Goal: Share content

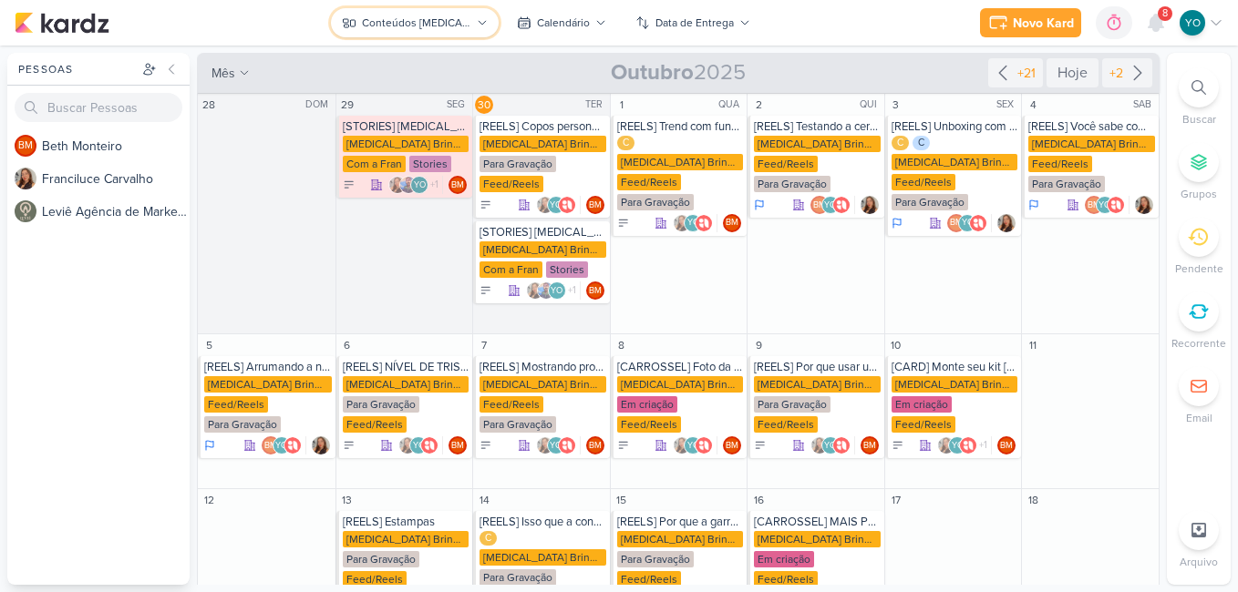
click at [480, 28] on button "Conteúdos [MEDICAL_DATA] Brindes PF" at bounding box center [415, 22] width 168 height 29
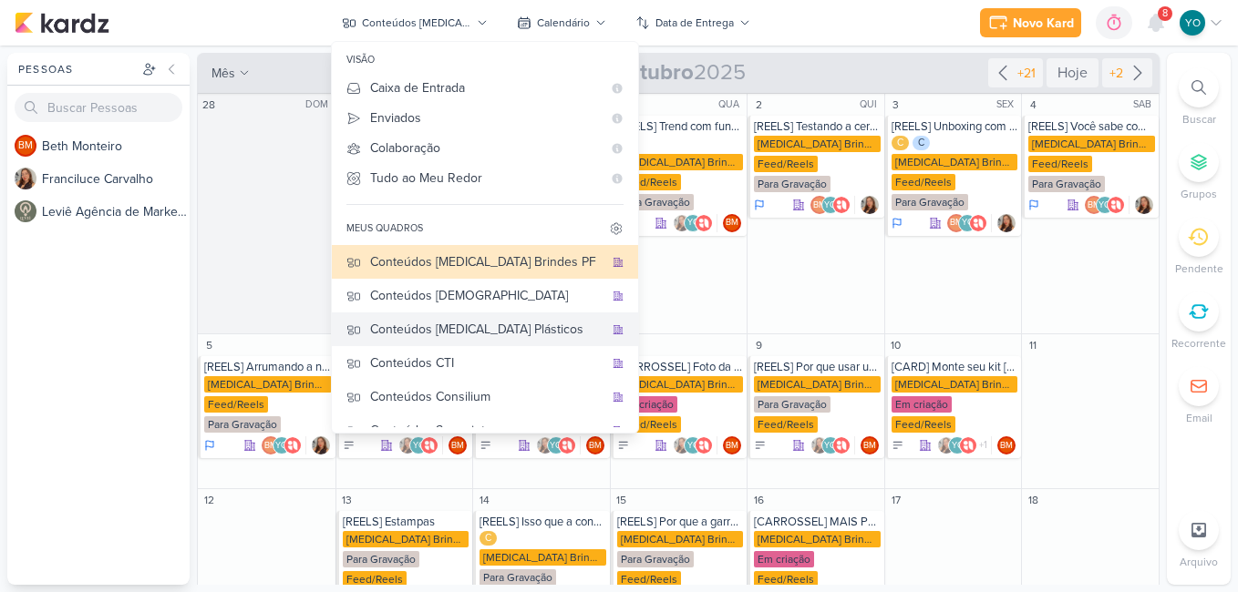
click at [498, 329] on div "Conteúdos [MEDICAL_DATA] Plásticos" at bounding box center [486, 329] width 233 height 19
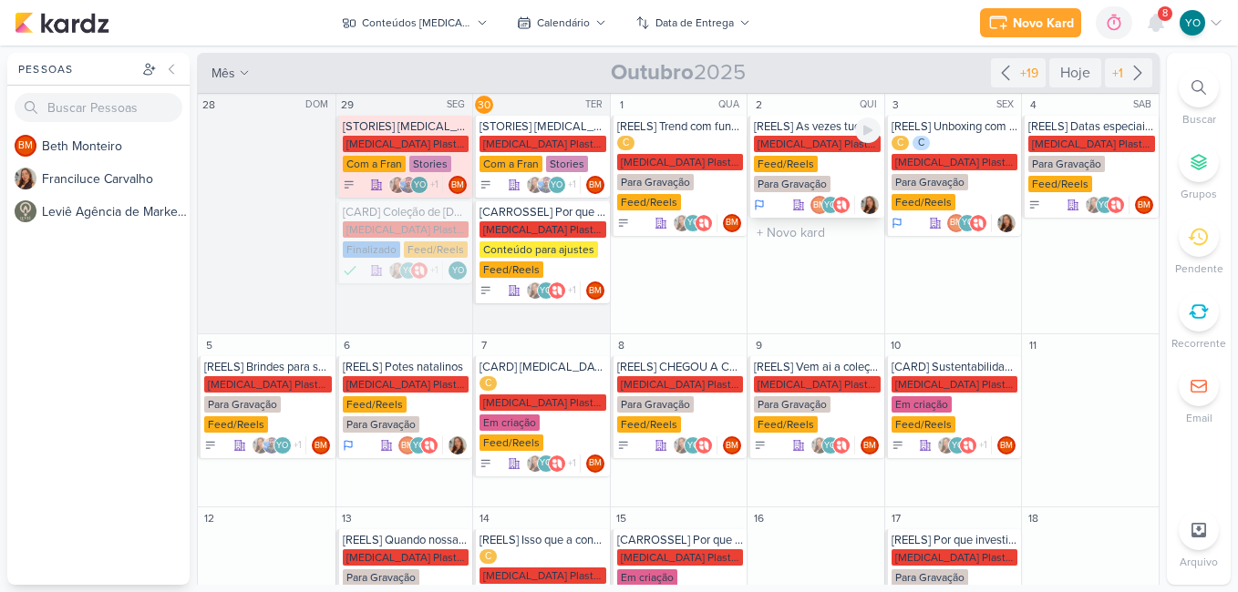
click at [831, 159] on div "[MEDICAL_DATA] Plasticos PJ Feed/Reels Para Gravação" at bounding box center [817, 165] width 127 height 58
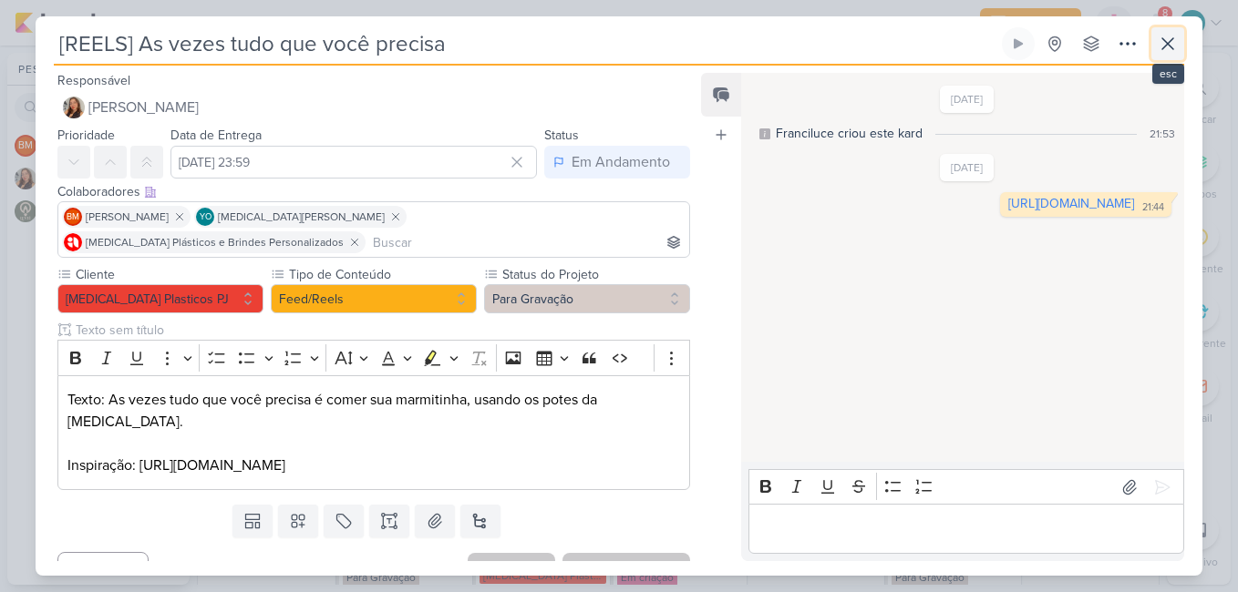
click at [1162, 54] on icon at bounding box center [1168, 44] width 22 height 22
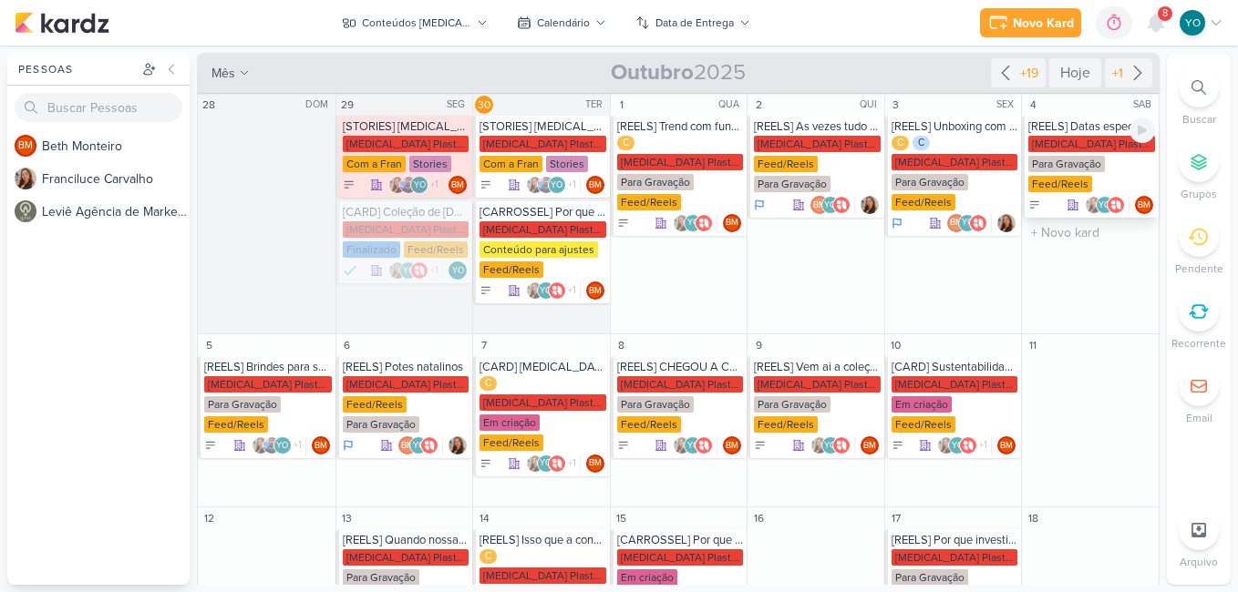
click at [1094, 166] on div "Para Gravação" at bounding box center [1066, 164] width 77 height 16
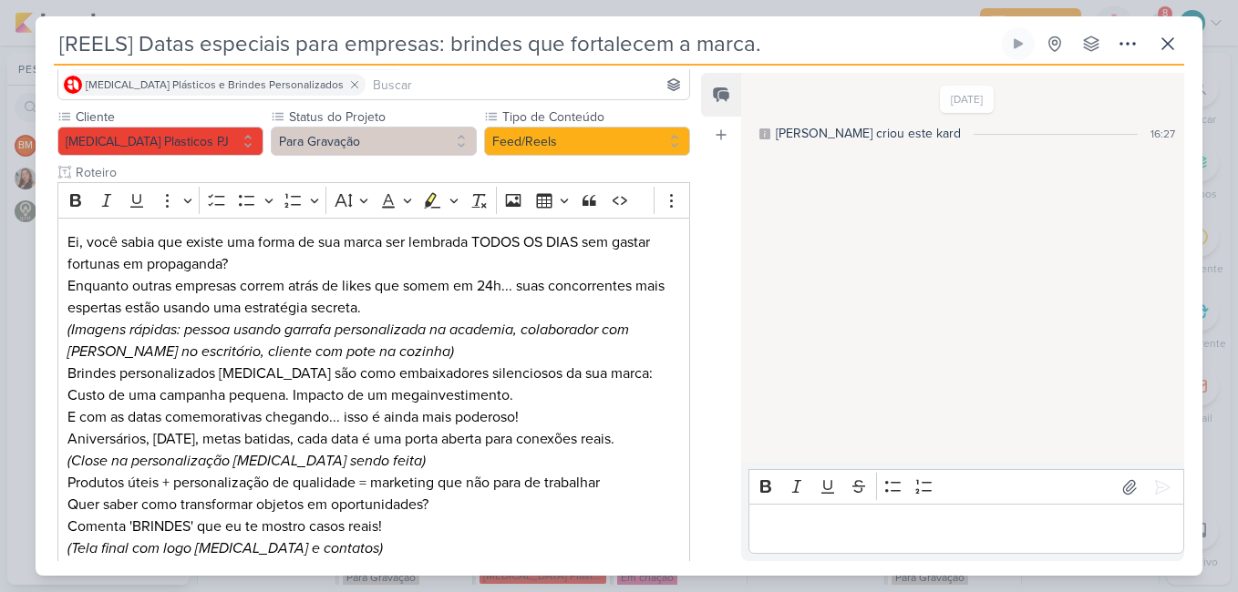
scroll to position [162, 0]
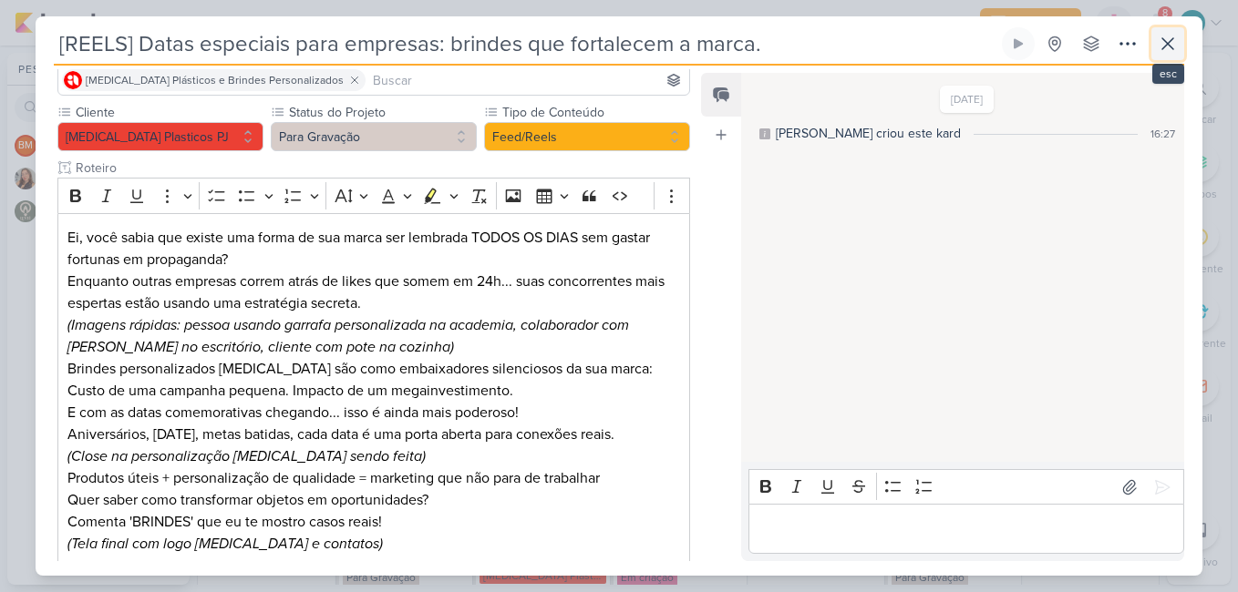
click at [1161, 40] on icon at bounding box center [1168, 44] width 22 height 22
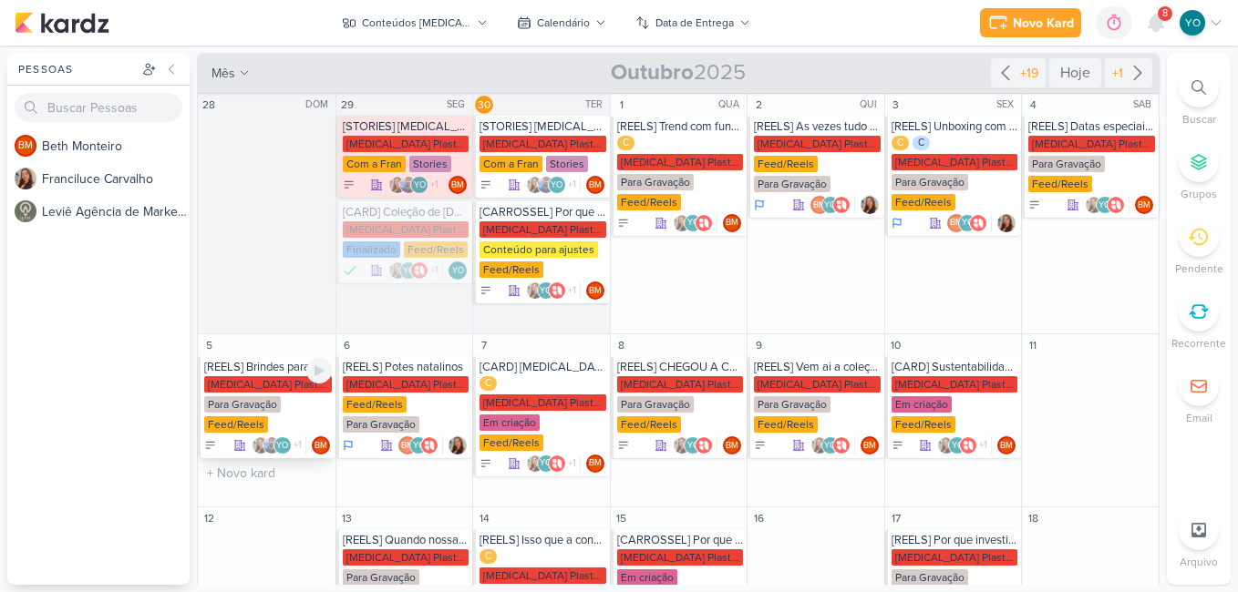
click at [281, 392] on div "[MEDICAL_DATA] Plasticos PJ" at bounding box center [268, 384] width 128 height 16
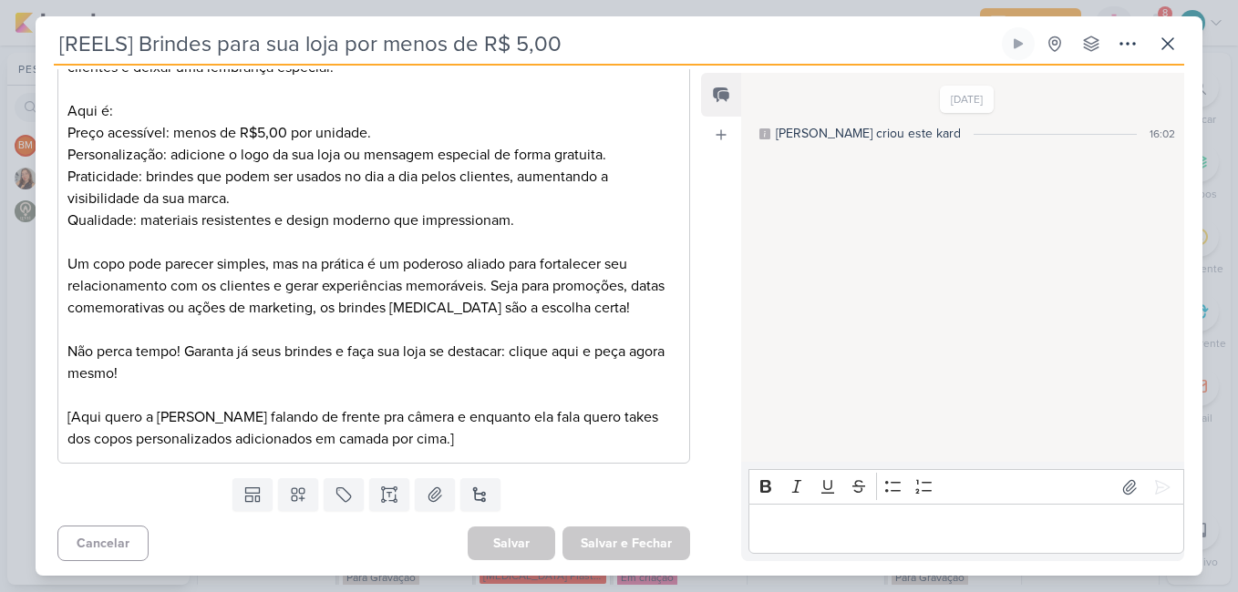
scroll to position [372, 0]
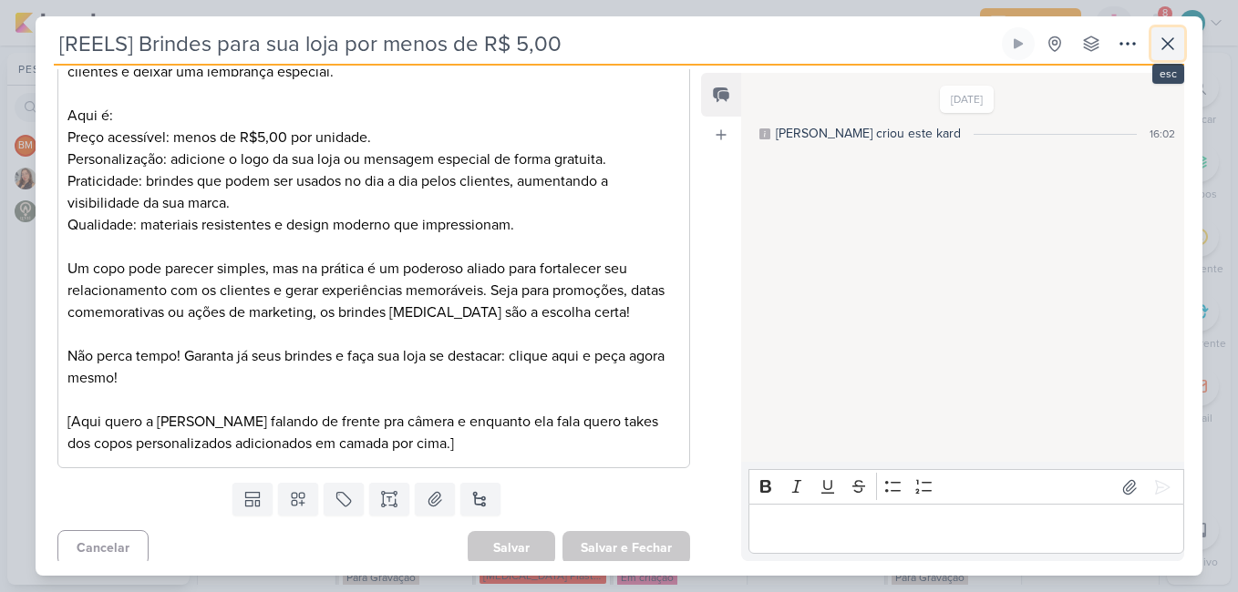
click at [1166, 48] on icon at bounding box center [1168, 44] width 22 height 22
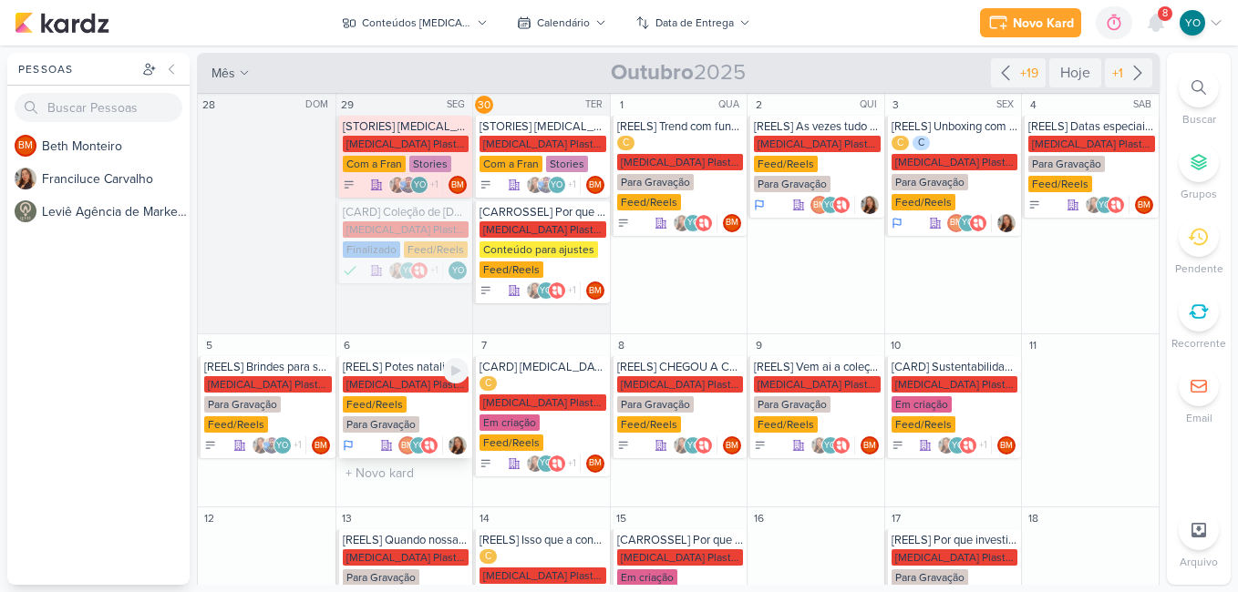
click at [420, 412] on div "[MEDICAL_DATA] Plasticos PJ Feed/Reels Para Gravação" at bounding box center [406, 405] width 127 height 58
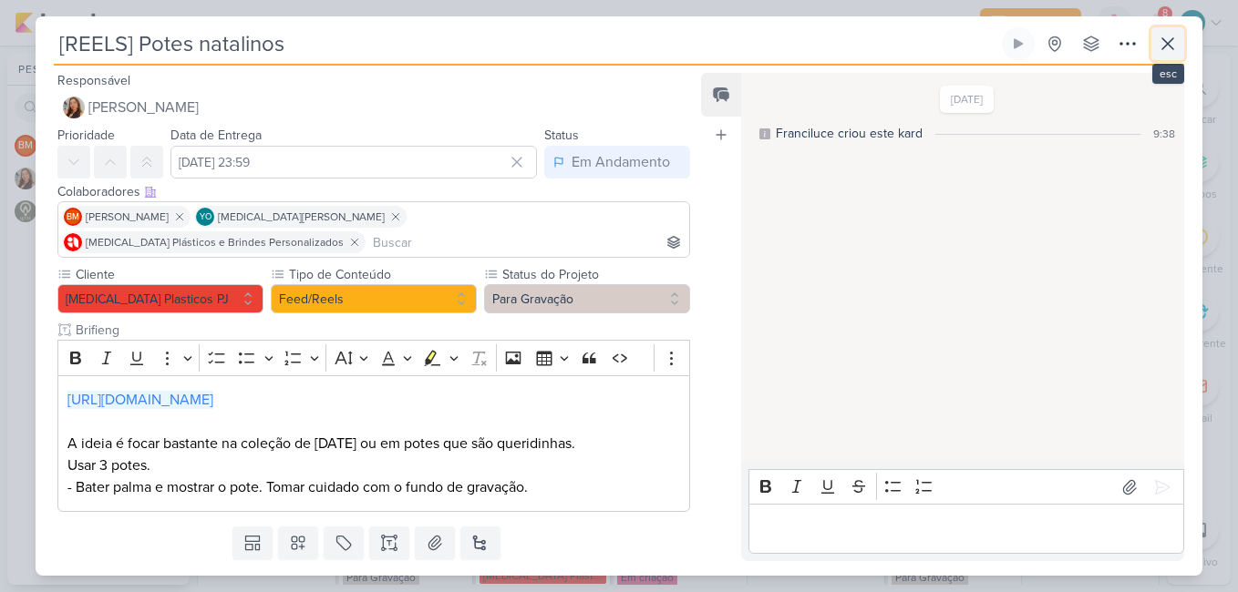
click at [1174, 48] on icon at bounding box center [1168, 44] width 22 height 22
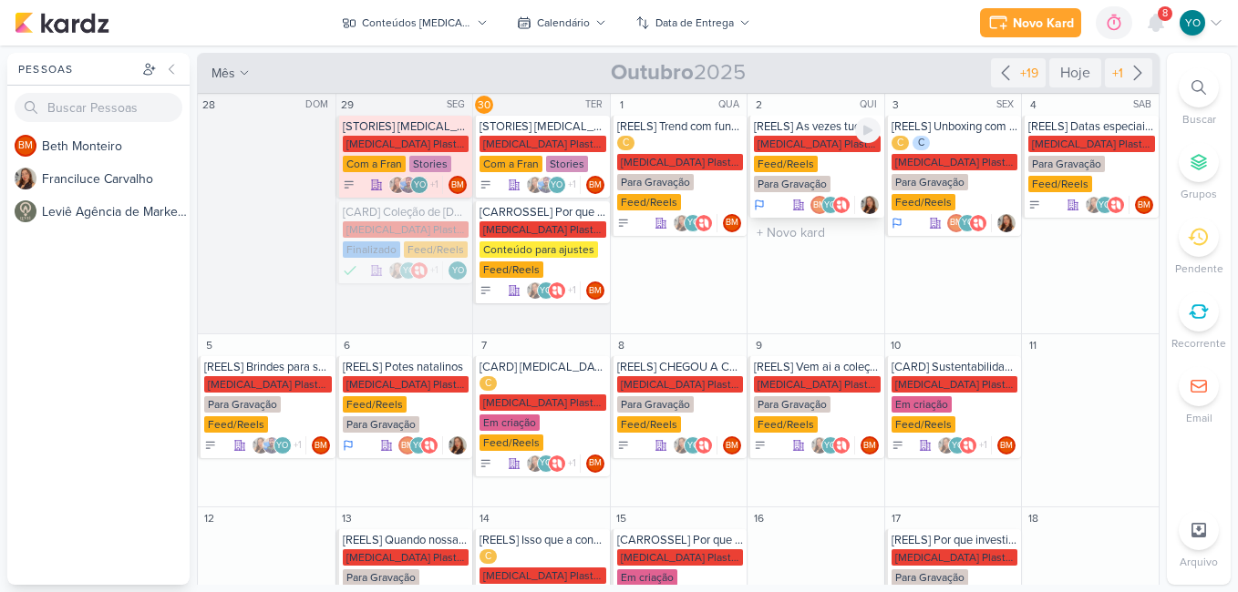
click at [805, 154] on div "[MEDICAL_DATA] Plasticos PJ Feed/Reels Para Gravação" at bounding box center [817, 165] width 127 height 58
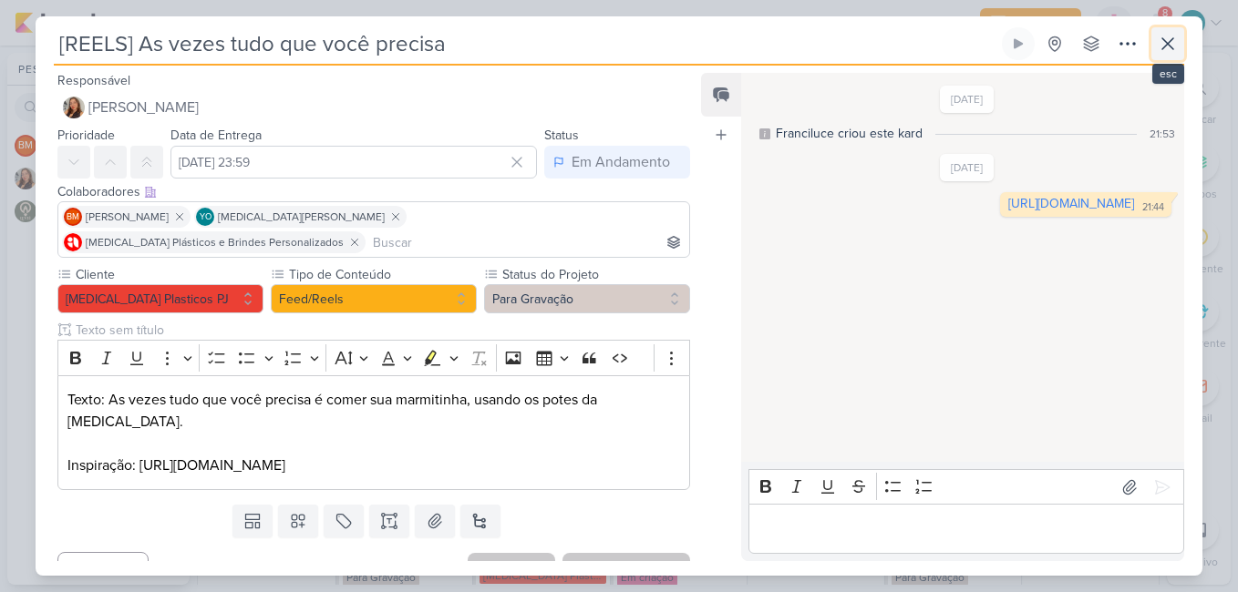
click at [1159, 47] on icon at bounding box center [1168, 44] width 22 height 22
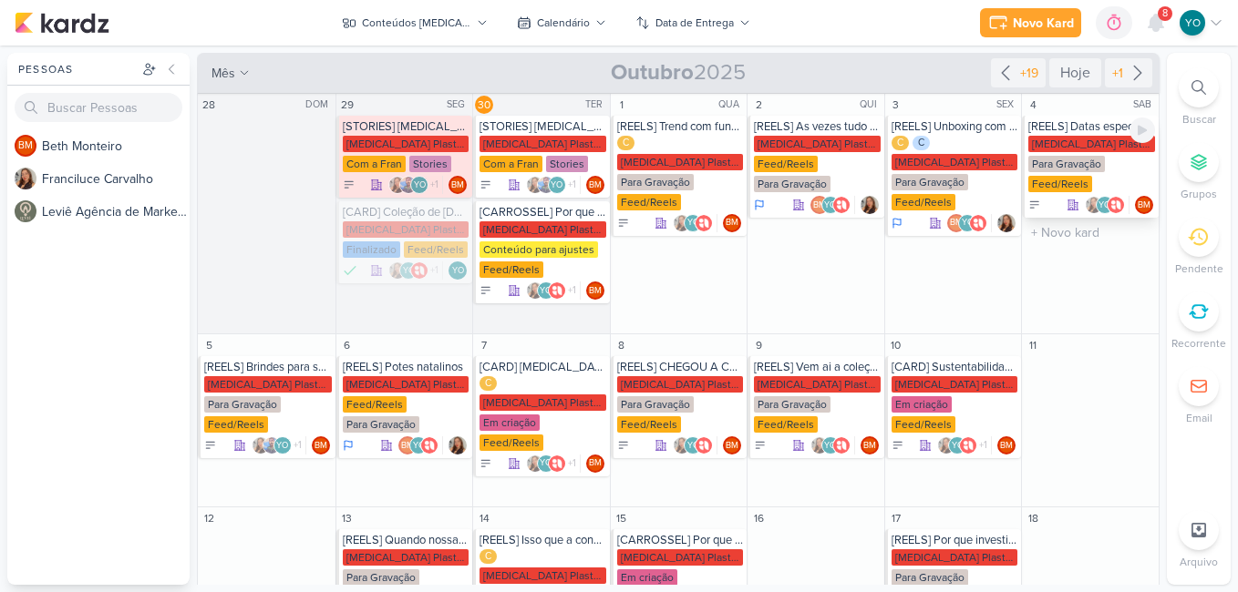
click at [1084, 149] on div "[MEDICAL_DATA] Plasticos PJ" at bounding box center [1091, 144] width 127 height 16
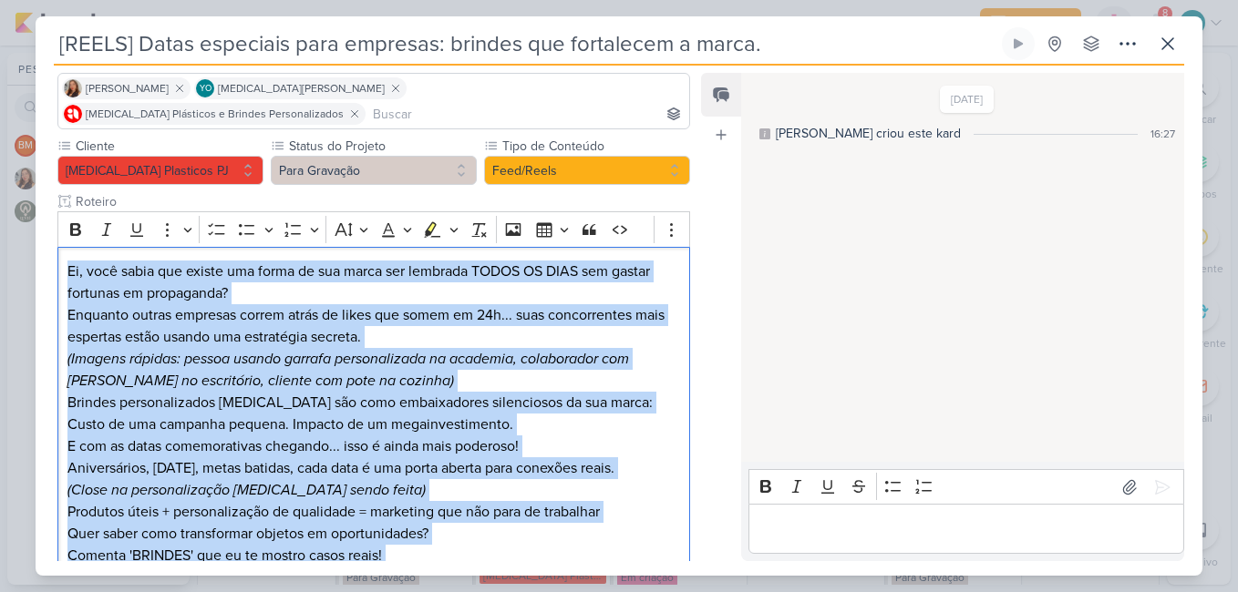
scroll to position [245, 0]
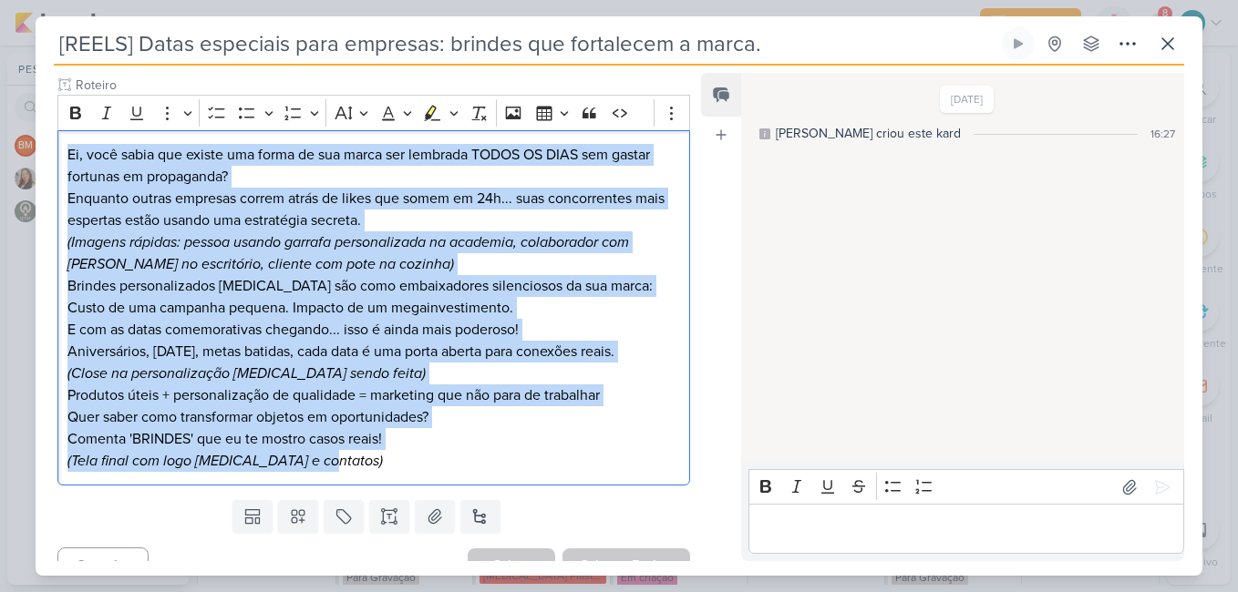
drag, startPoint x: 61, startPoint y: 373, endPoint x: 602, endPoint y: 575, distance: 577.1
click at [602, 575] on div "Responsável BM [GEOGRAPHIC_DATA] Nenhum contato encontrado create new contact N…" at bounding box center [619, 321] width 1167 height 510
copy div "Ei, você sabia que existe uma forma de sua marca ser lembrada TODOS OS DIAS sem…"
click at [1163, 44] on icon at bounding box center [1168, 44] width 22 height 22
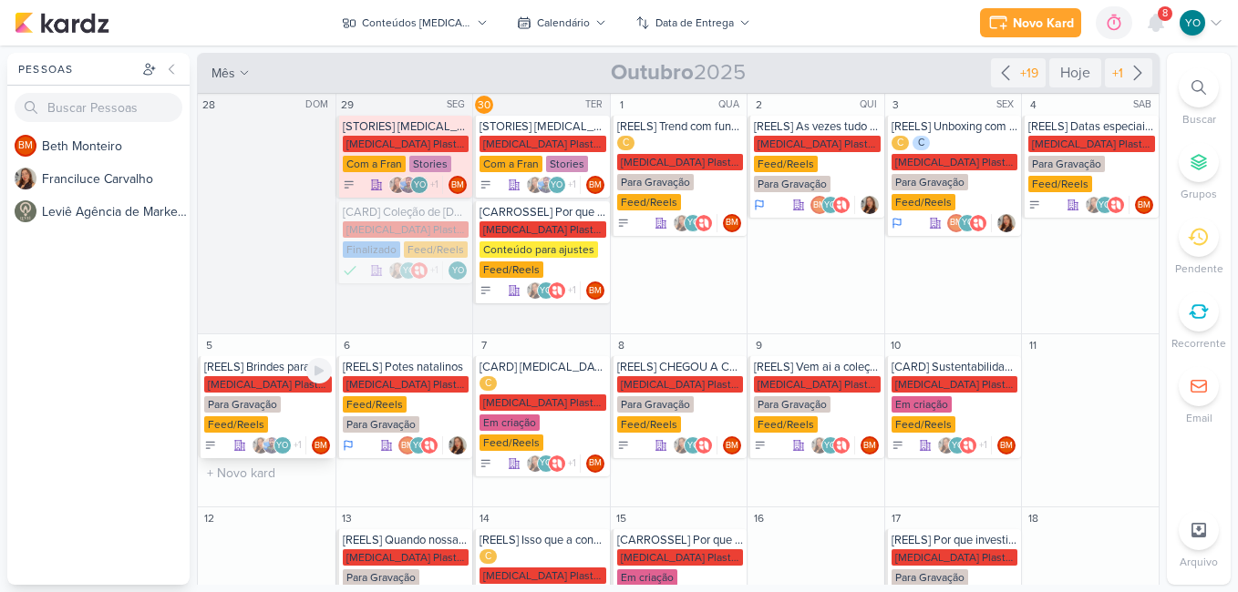
click at [269, 417] on div "[MEDICAL_DATA] Plasticos PJ Para Gravação Feed/Reels" at bounding box center [268, 405] width 128 height 58
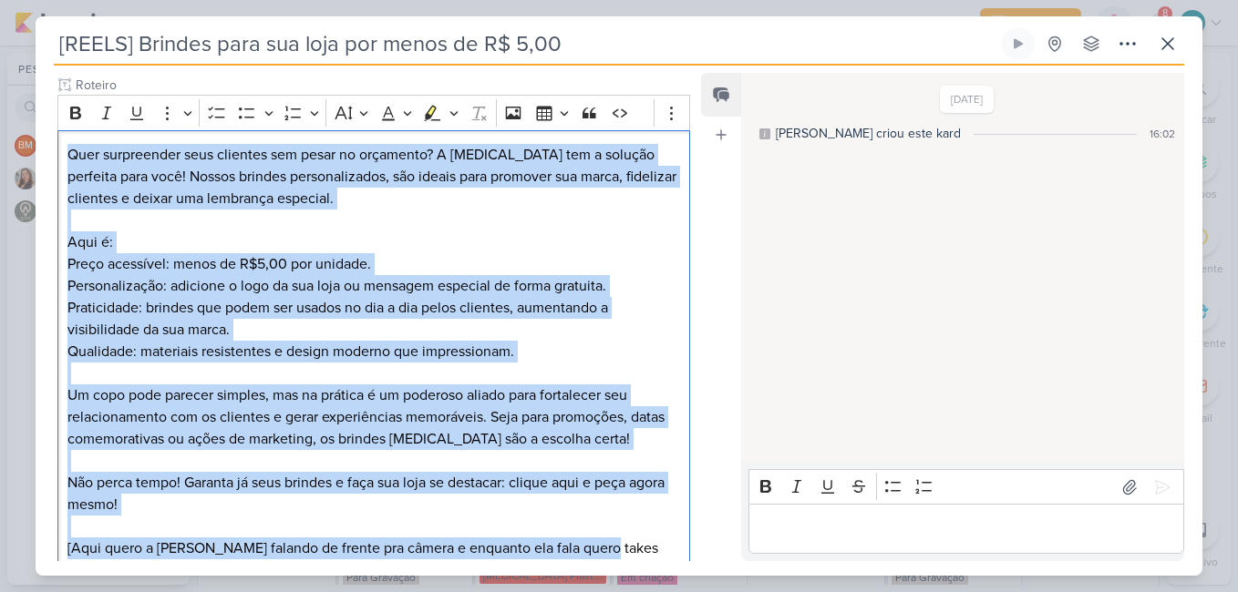
scroll to position [380, 0]
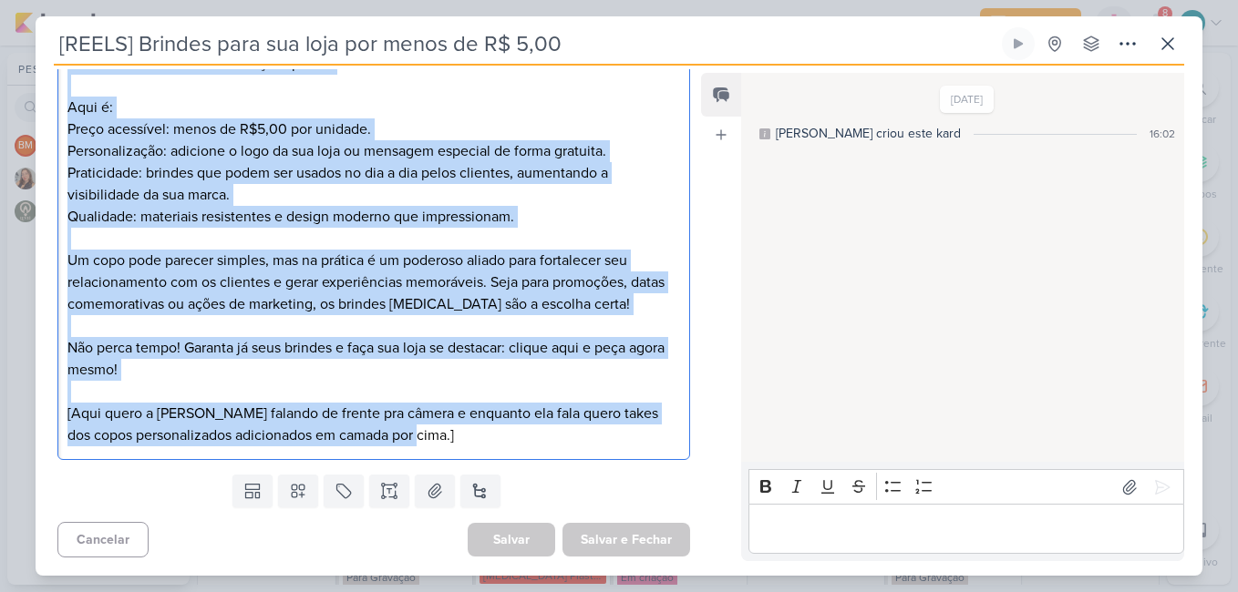
drag, startPoint x: 66, startPoint y: 398, endPoint x: 562, endPoint y: 452, distance: 499.7
click at [562, 452] on div "Quer surpreender seus clientes sem pesar no orçamento? A [MEDICAL_DATA] tem a s…" at bounding box center [373, 228] width 633 height 466
copy div "Lore ipsumdolors amet consecte adi elits do eiusmodte? I Utlabor etd m aliquae …"
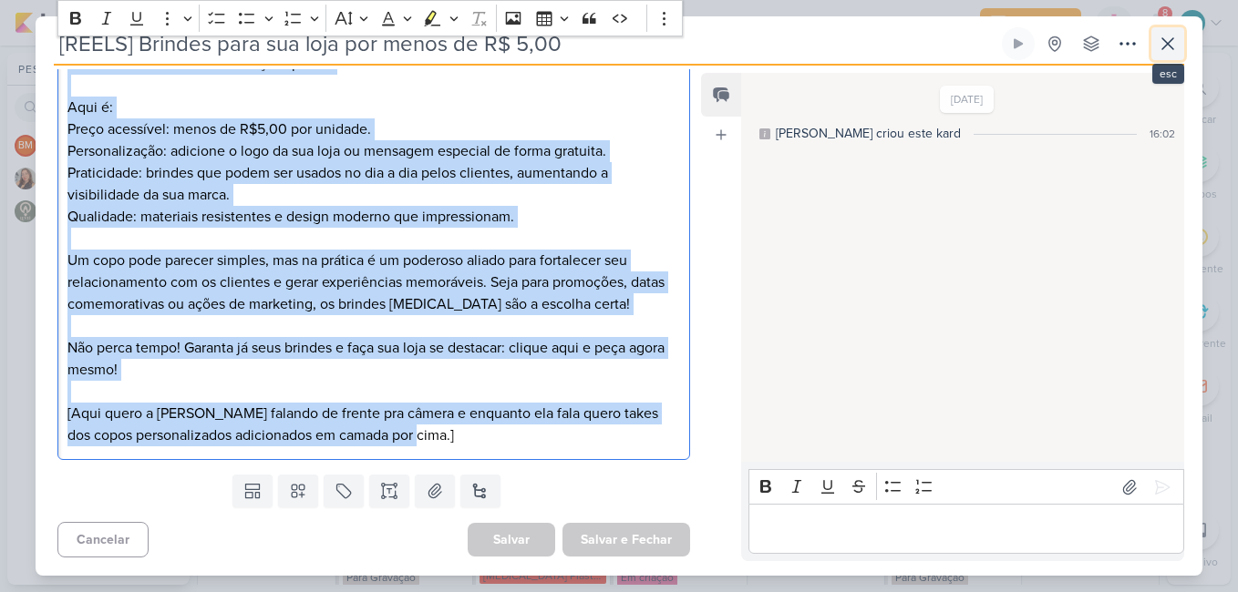
click at [1174, 43] on icon at bounding box center [1168, 44] width 22 height 22
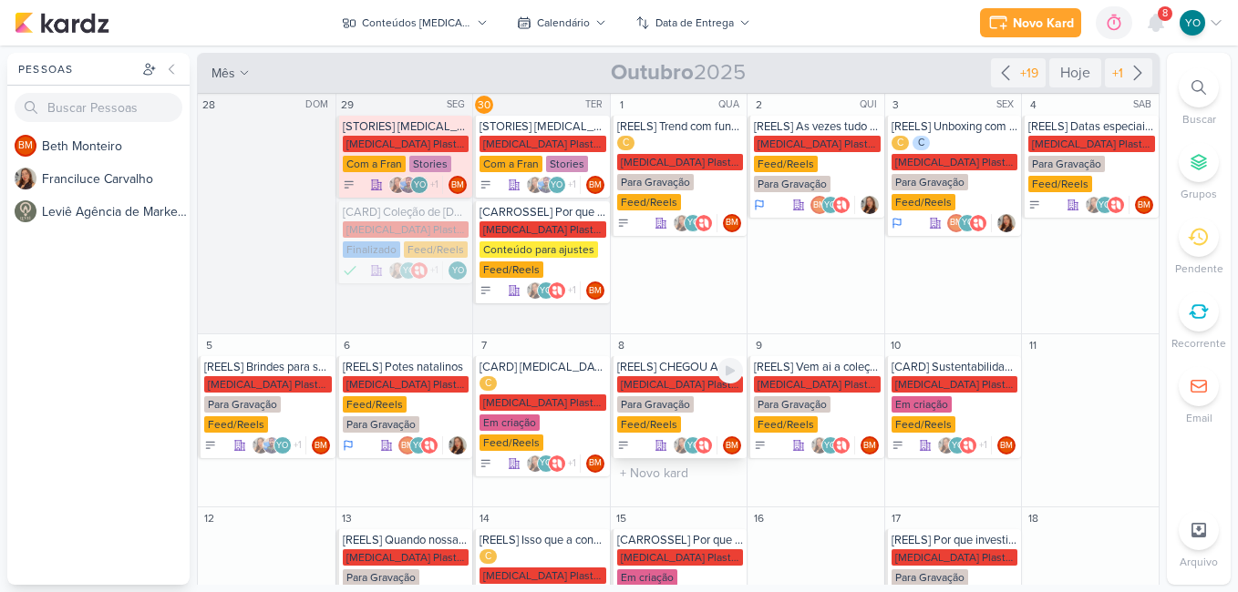
click at [700, 400] on div "[MEDICAL_DATA] Plasticos PJ Para Gravação Feed/Reels" at bounding box center [680, 405] width 127 height 58
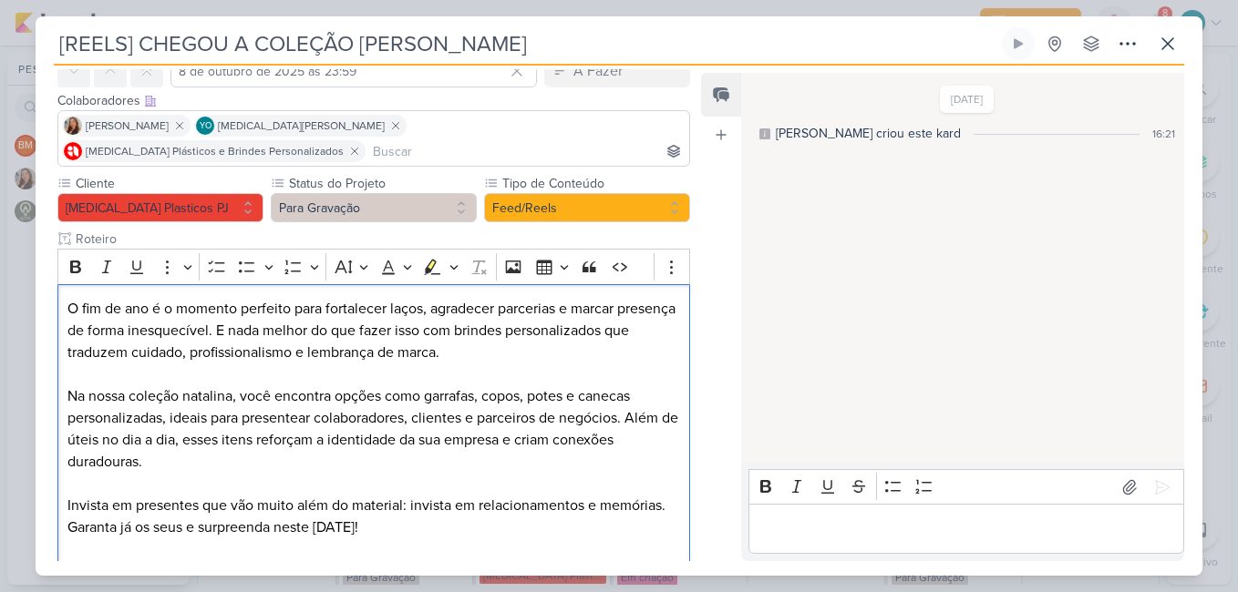
scroll to position [201, 0]
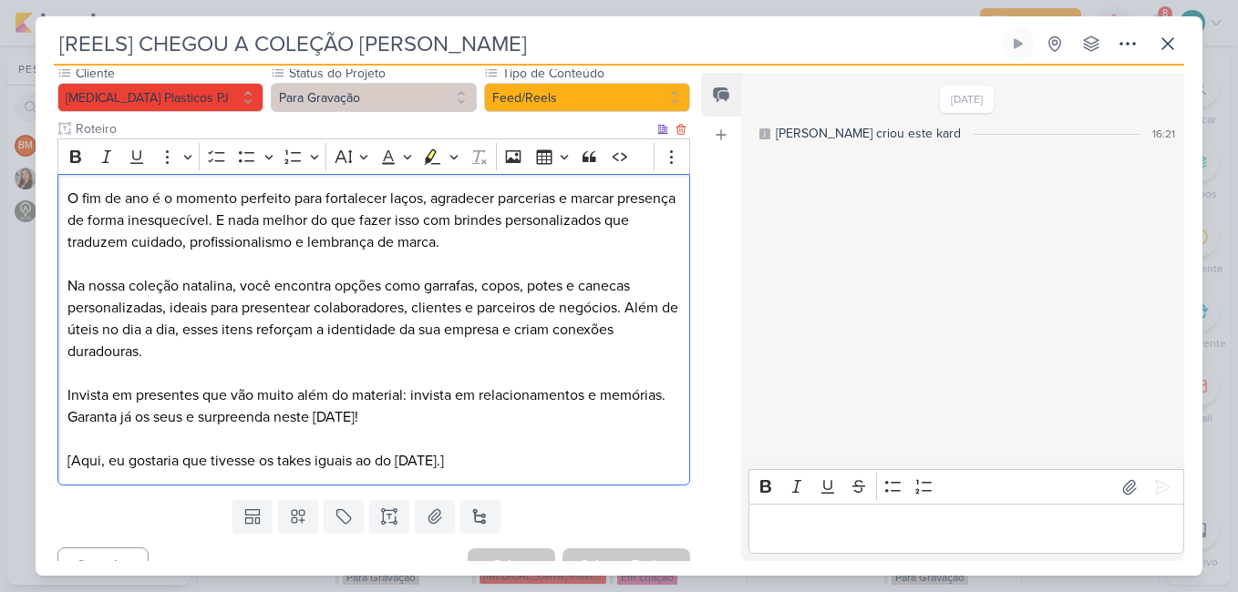
drag, startPoint x: 66, startPoint y: 284, endPoint x: 545, endPoint y: 452, distance: 507.9
click at [545, 452] on div "O fim de ano é o momento perfeito para fortalecer laços, agradecer parcerias e …" at bounding box center [373, 330] width 633 height 313
copy div "O fim de ano é o momento perfeito para fortalecer laços, agradecer parcerias e …"
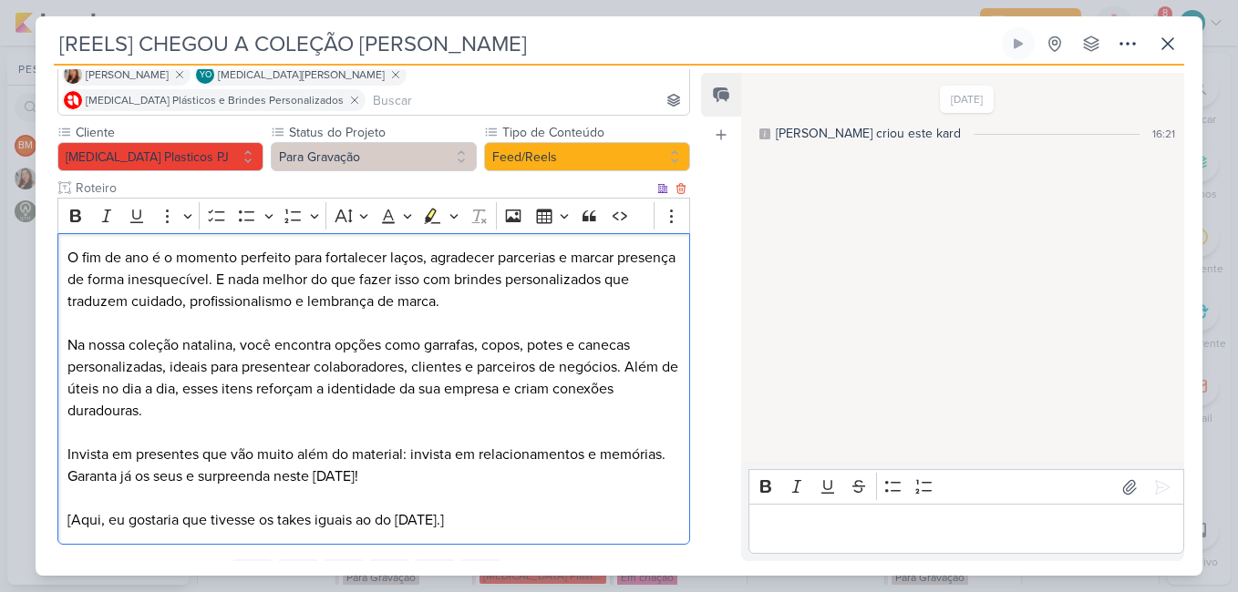
scroll to position [19, 0]
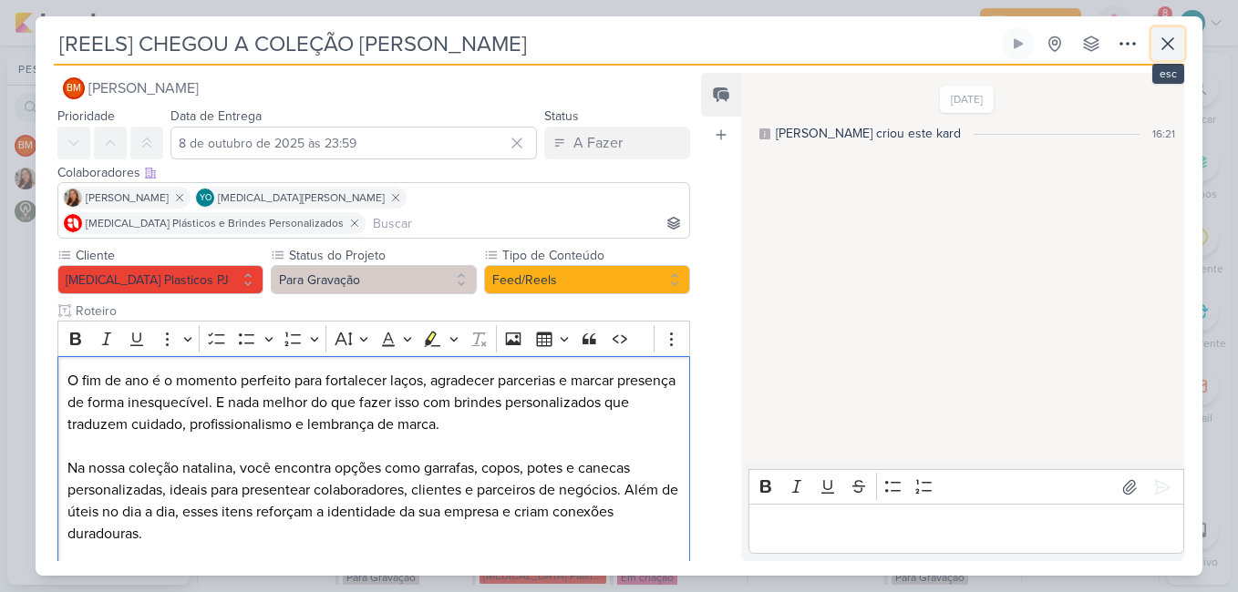
click at [1159, 47] on icon at bounding box center [1168, 44] width 22 height 22
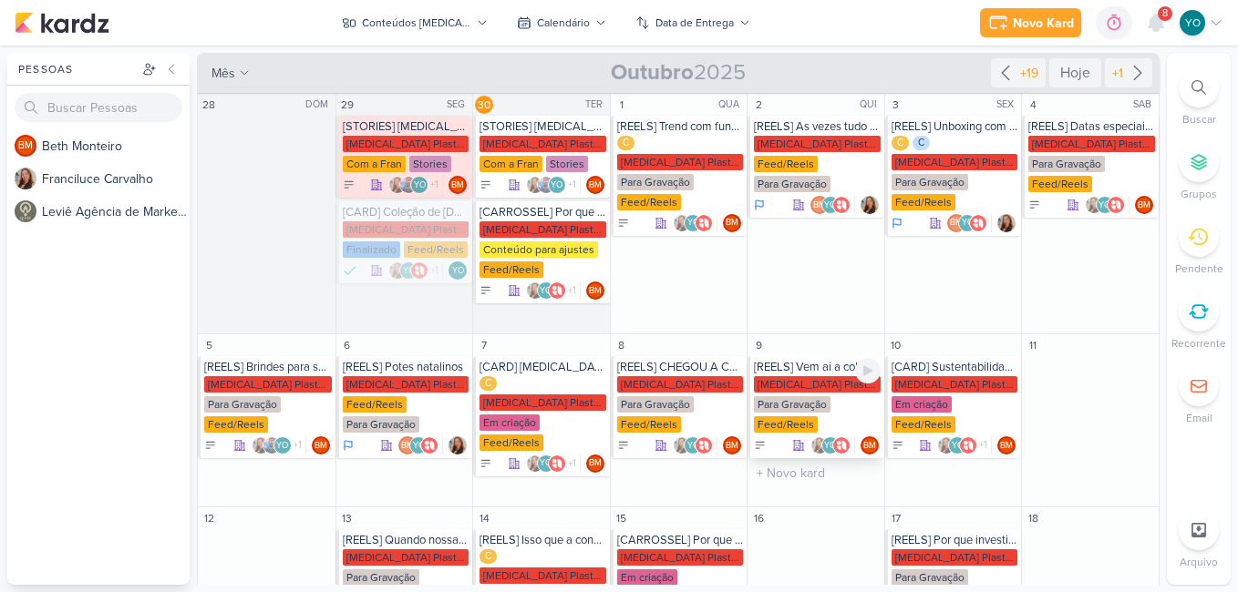
click at [821, 411] on div "Para Gravação" at bounding box center [792, 404] width 77 height 16
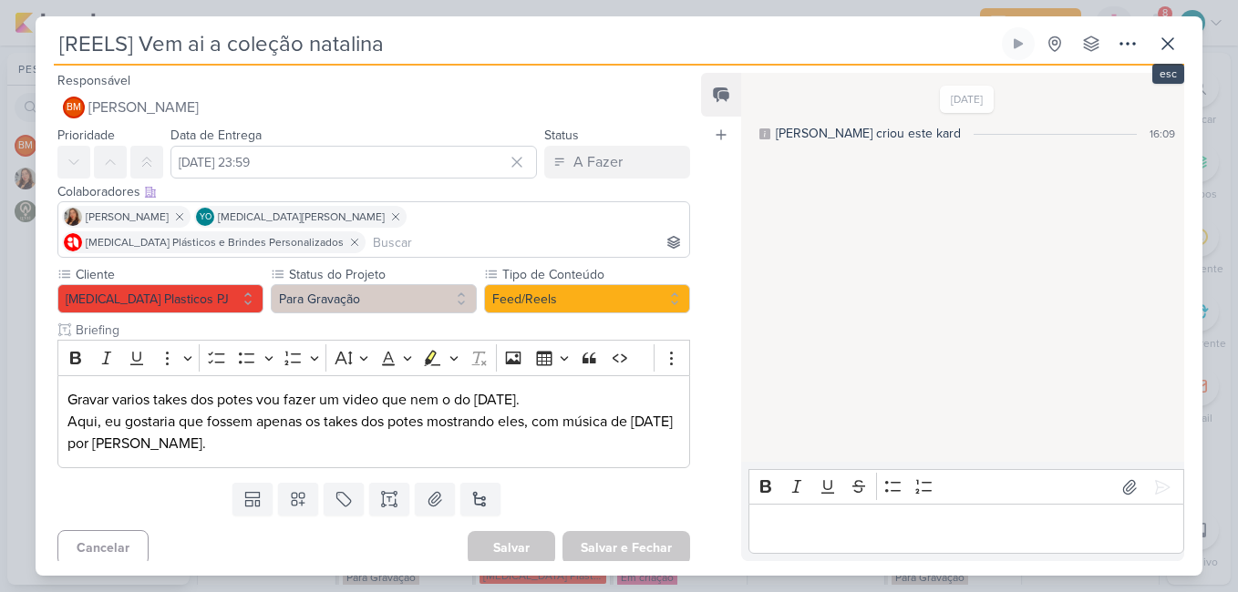
click at [1167, 34] on div "[REELS] Vem ai a coleção natalina Criado por [PERSON_NAME]" at bounding box center [619, 296] width 1167 height 560
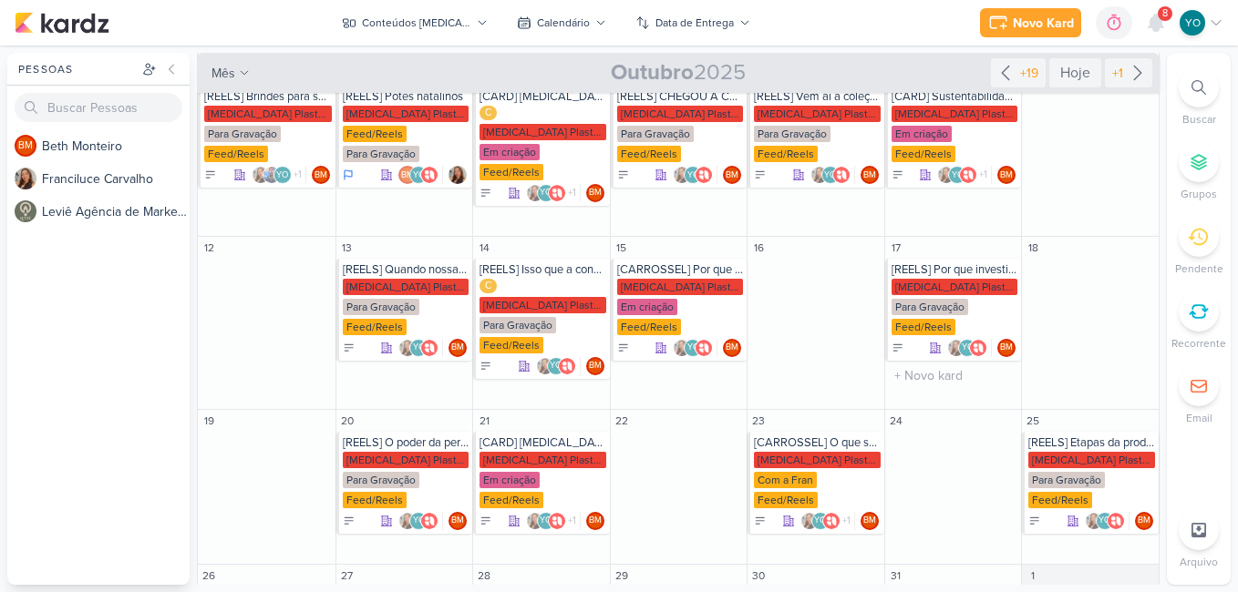
scroll to position [273, 0]
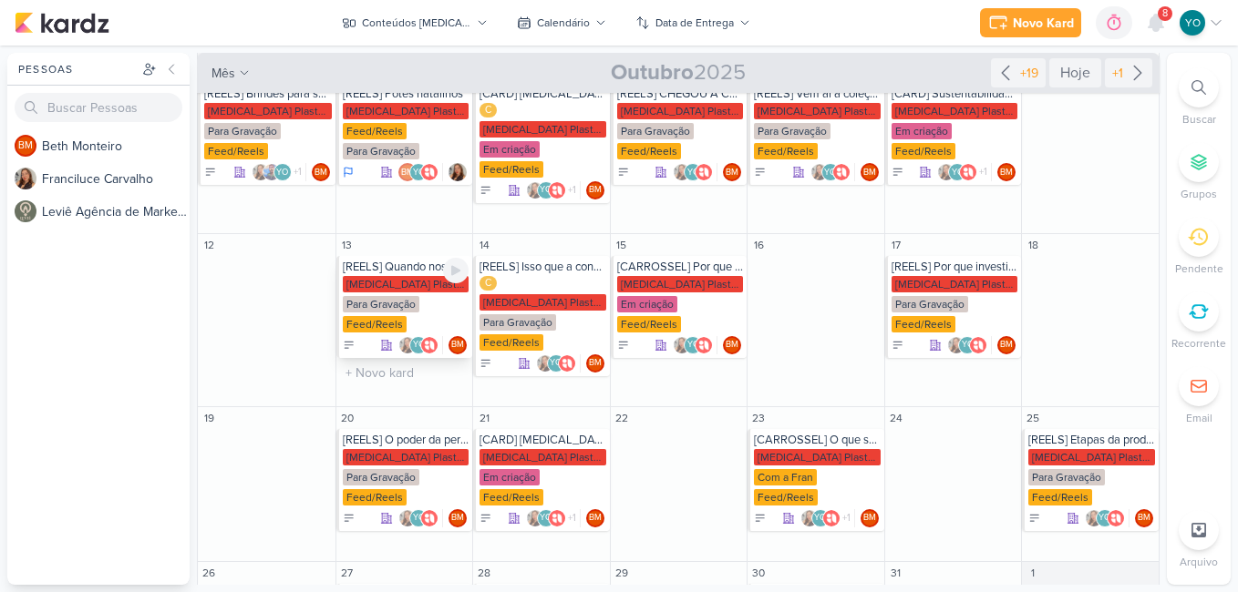
click at [436, 281] on div "[MEDICAL_DATA] Plasticos PJ Para Gravação Feed/Reels" at bounding box center [406, 305] width 127 height 58
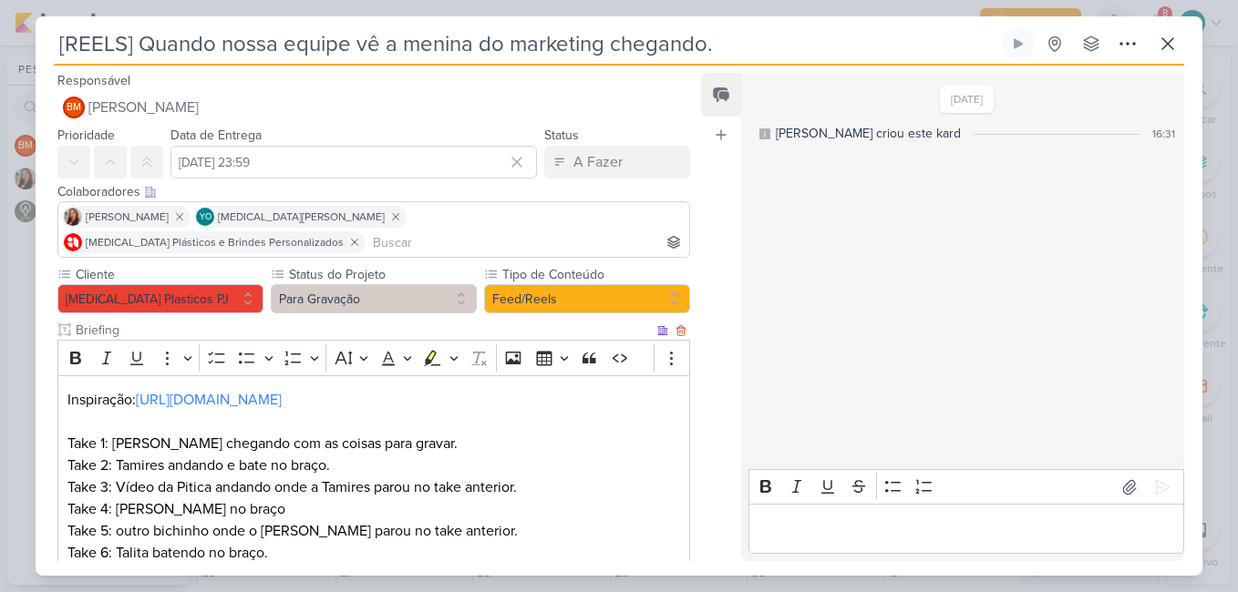
scroll to position [91, 0]
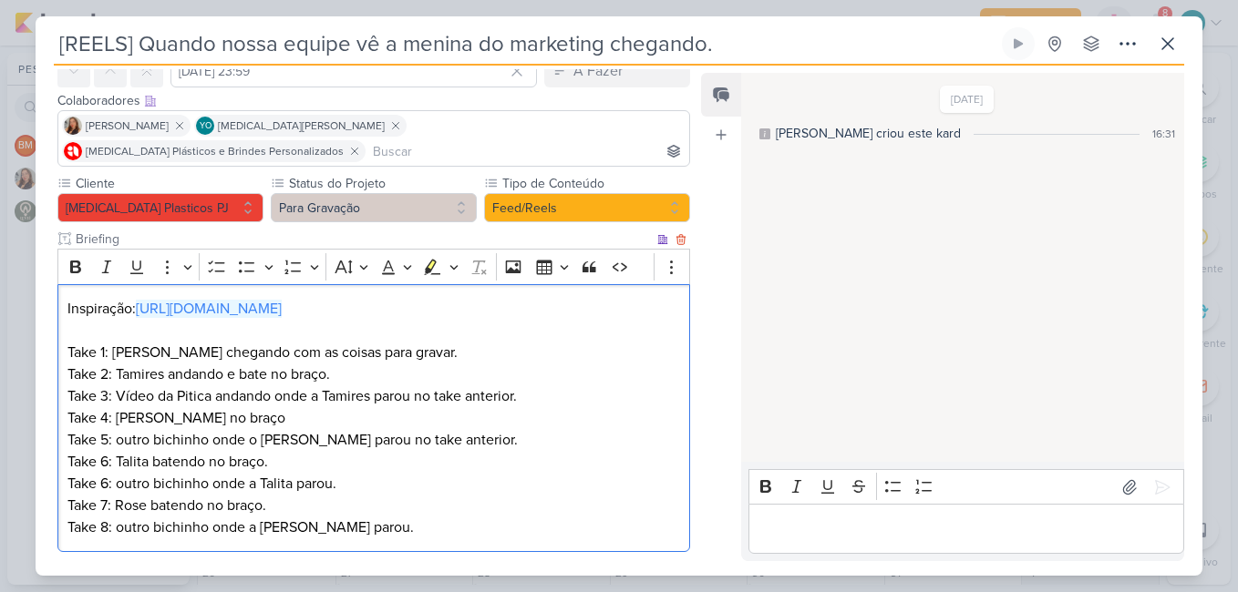
drag, startPoint x: 376, startPoint y: 313, endPoint x: 139, endPoint y: 278, distance: 240.4
click at [139, 298] on p "Inspiração: [URL][DOMAIN_NAME]" at bounding box center [373, 309] width 613 height 22
click at [232, 353] on span "[URL][DOMAIN_NAME]" at bounding box center [186, 349] width 137 height 22
click at [491, 348] on p "Take 1: [PERSON_NAME] chegando com as coisas para gravar." at bounding box center [373, 353] width 613 height 22
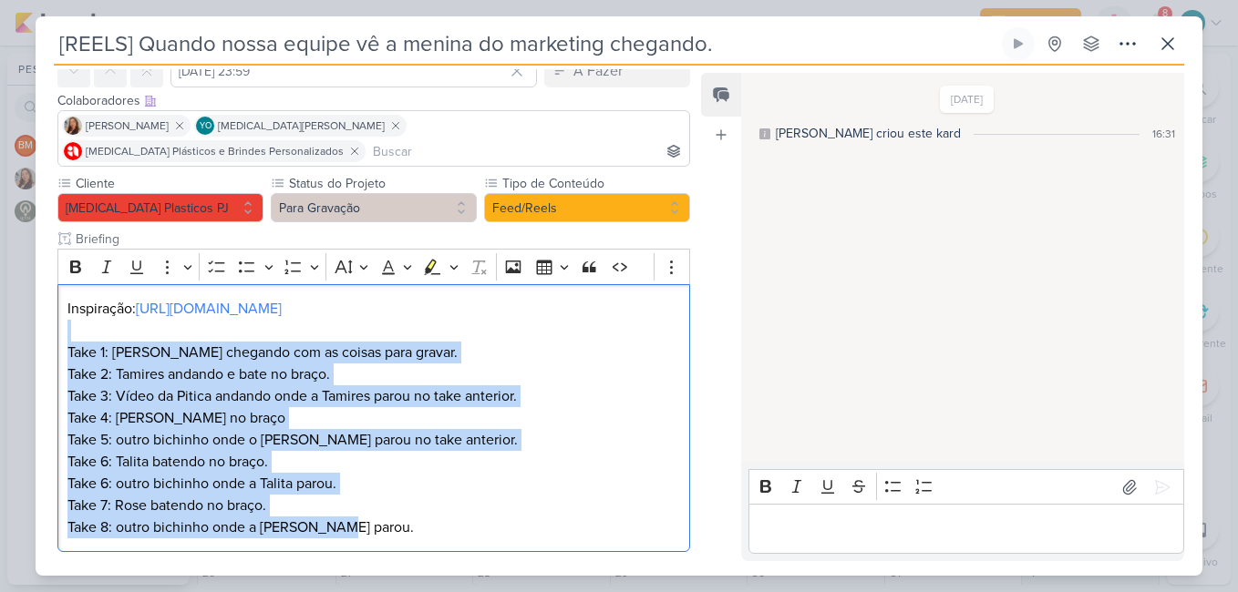
drag, startPoint x: 398, startPoint y: 535, endPoint x: 57, endPoint y: 335, distance: 396.3
click at [57, 335] on div "Cliente [MEDICAL_DATA] Plasticos PJ Status do Projeto" at bounding box center [367, 367] width 662 height 386
copy div "Take 1: [PERSON_NAME] chegando com as coisas para gravar. Take 2: Tamires andan…"
click at [1163, 40] on icon at bounding box center [1167, 43] width 11 height 11
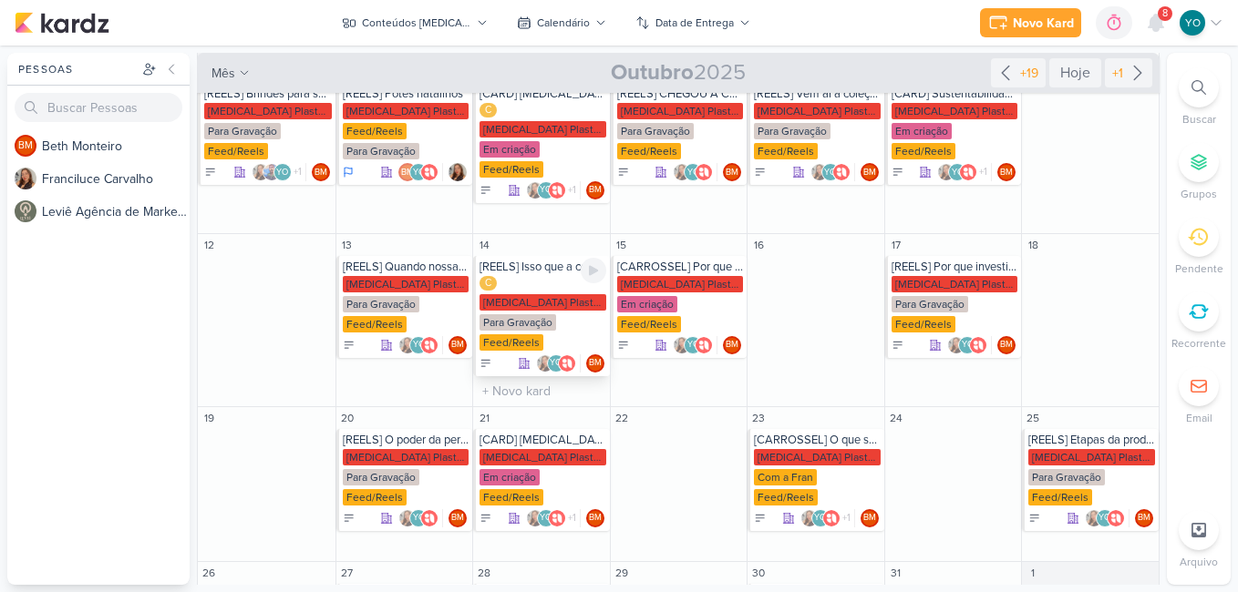
click at [554, 314] on div "Para Gravação" at bounding box center [517, 322] width 77 height 16
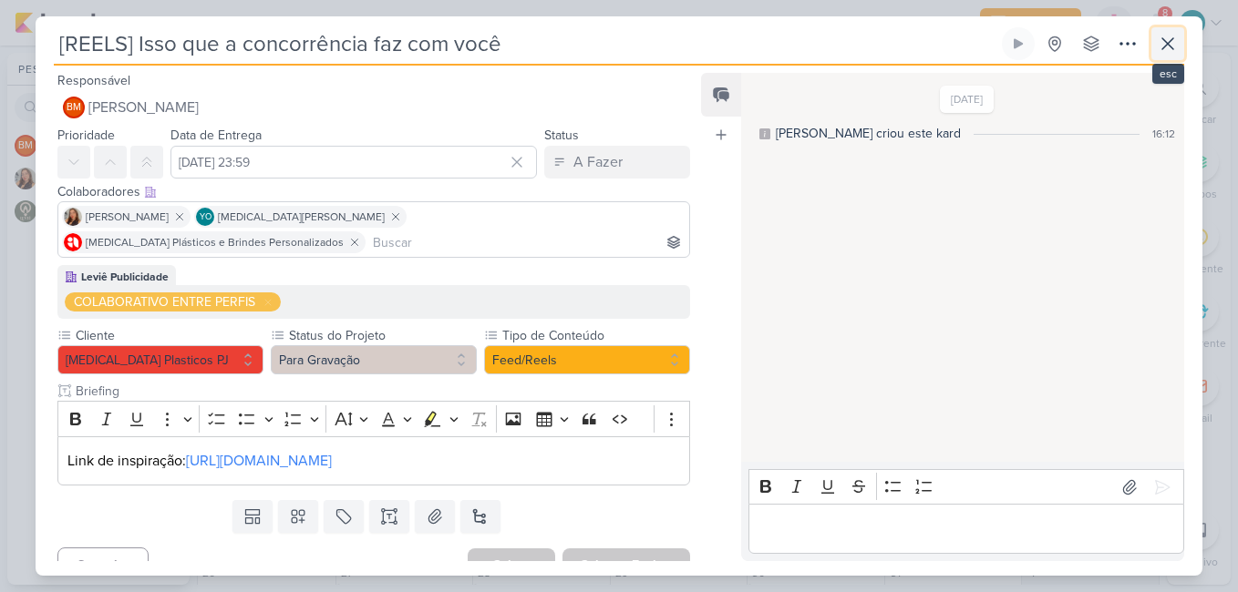
click at [1171, 41] on icon at bounding box center [1167, 43] width 11 height 11
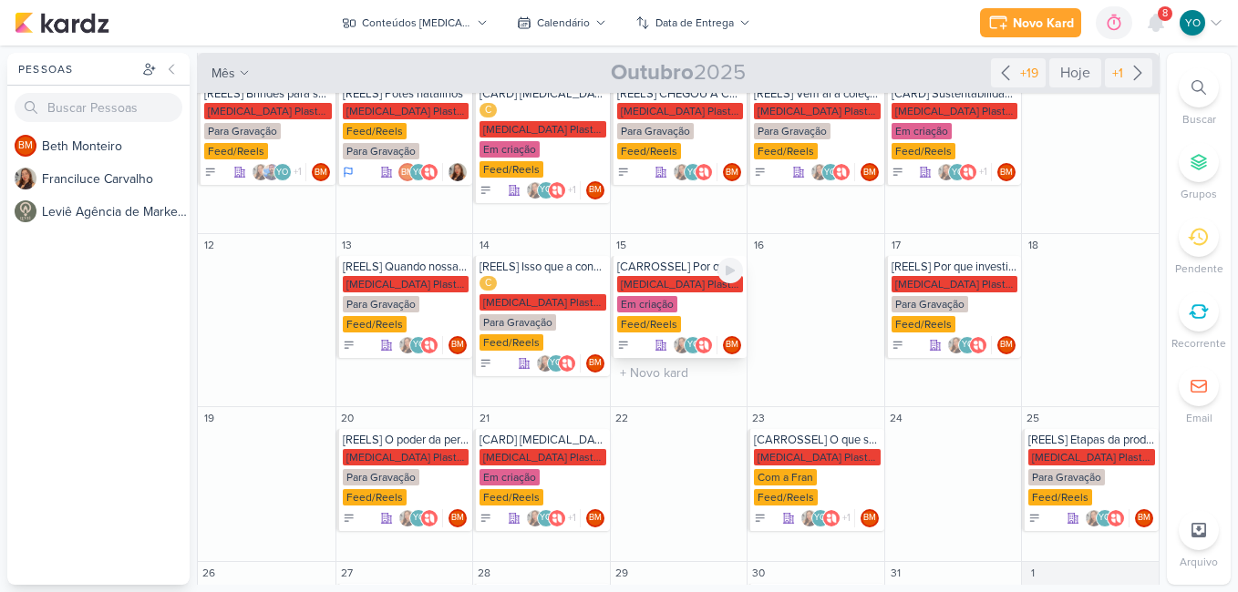
click at [692, 276] on div "[MEDICAL_DATA] Plasticos PJ Em criação Feed/Reels" at bounding box center [680, 305] width 127 height 58
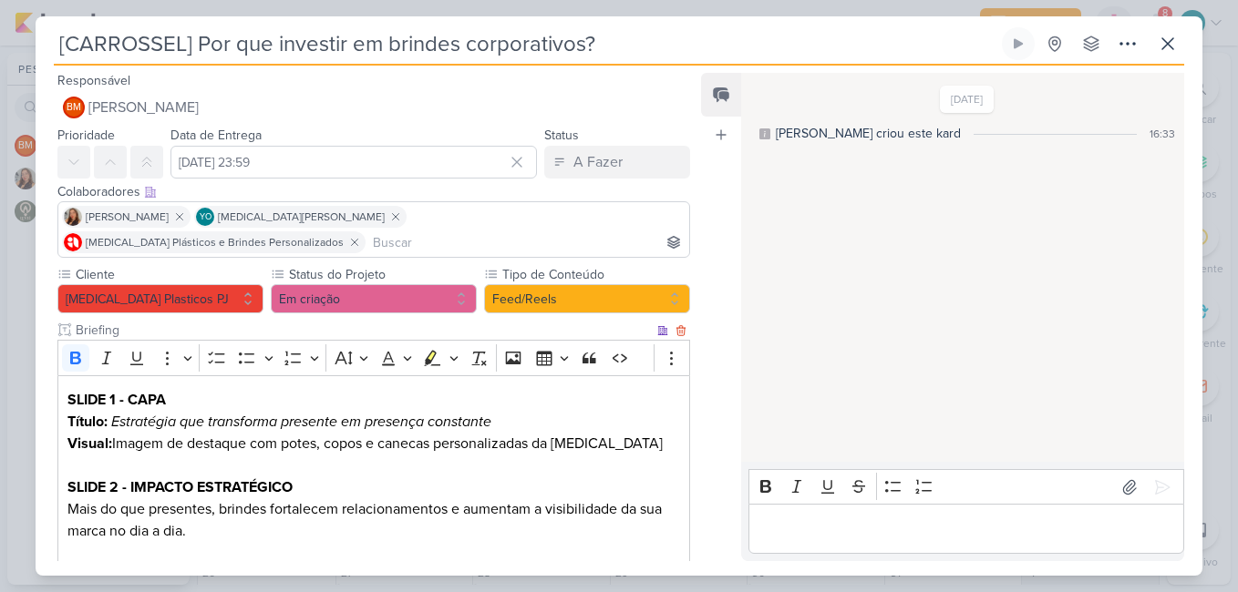
scroll to position [273, 0]
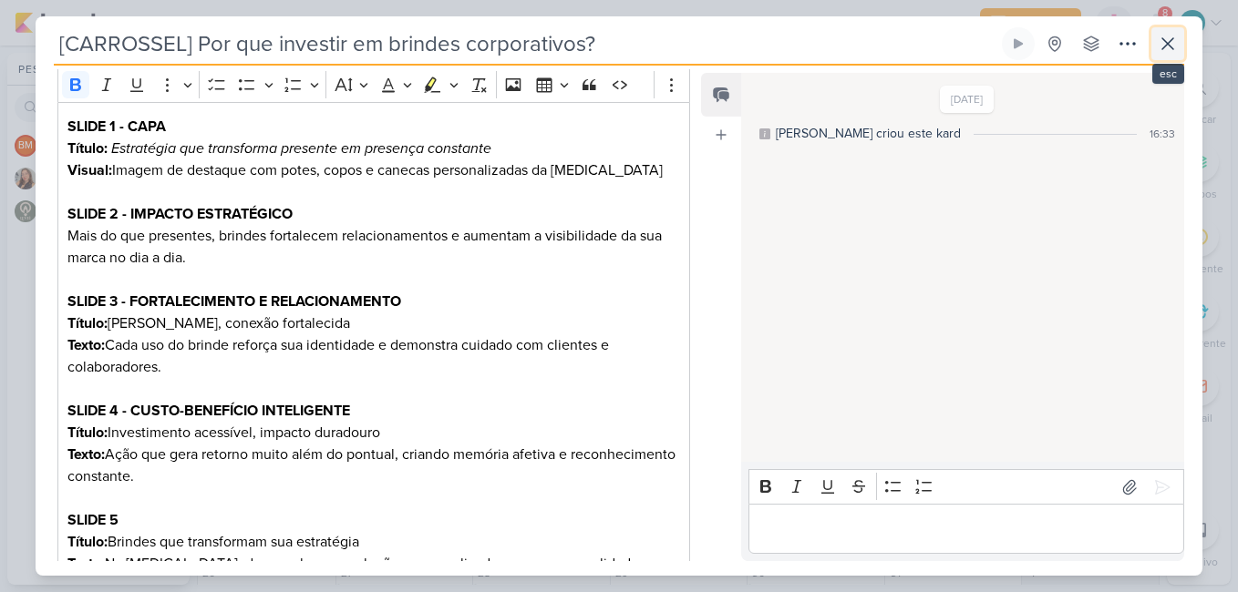
click at [1180, 49] on button at bounding box center [1167, 43] width 33 height 33
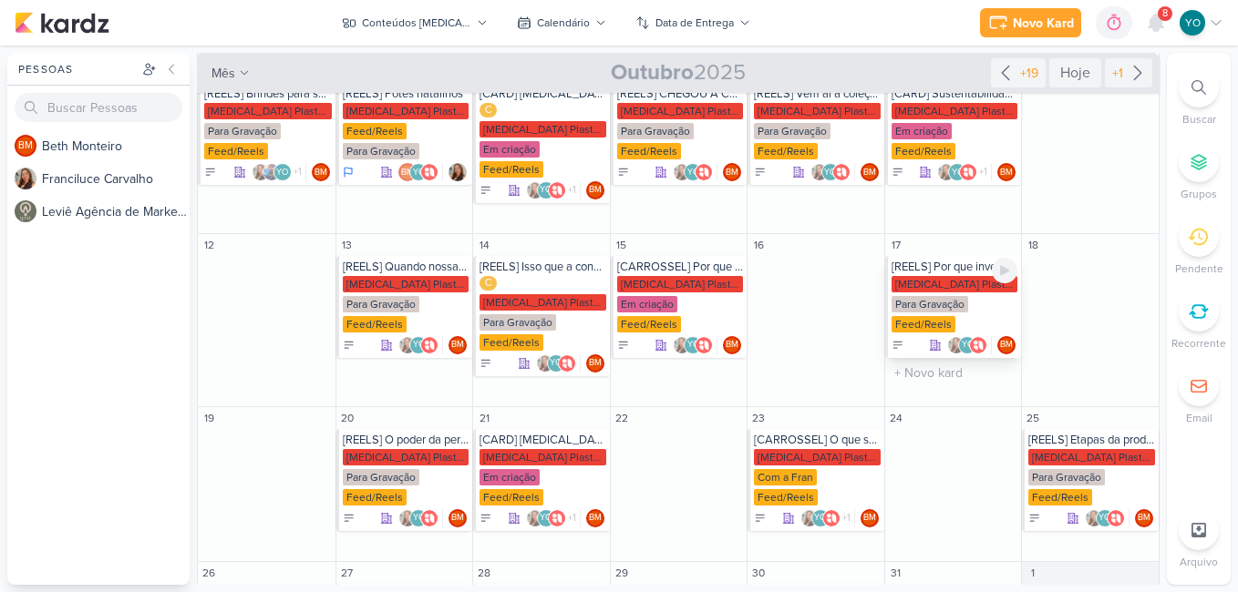
click at [963, 296] on div "Para Gravação" at bounding box center [929, 304] width 77 height 16
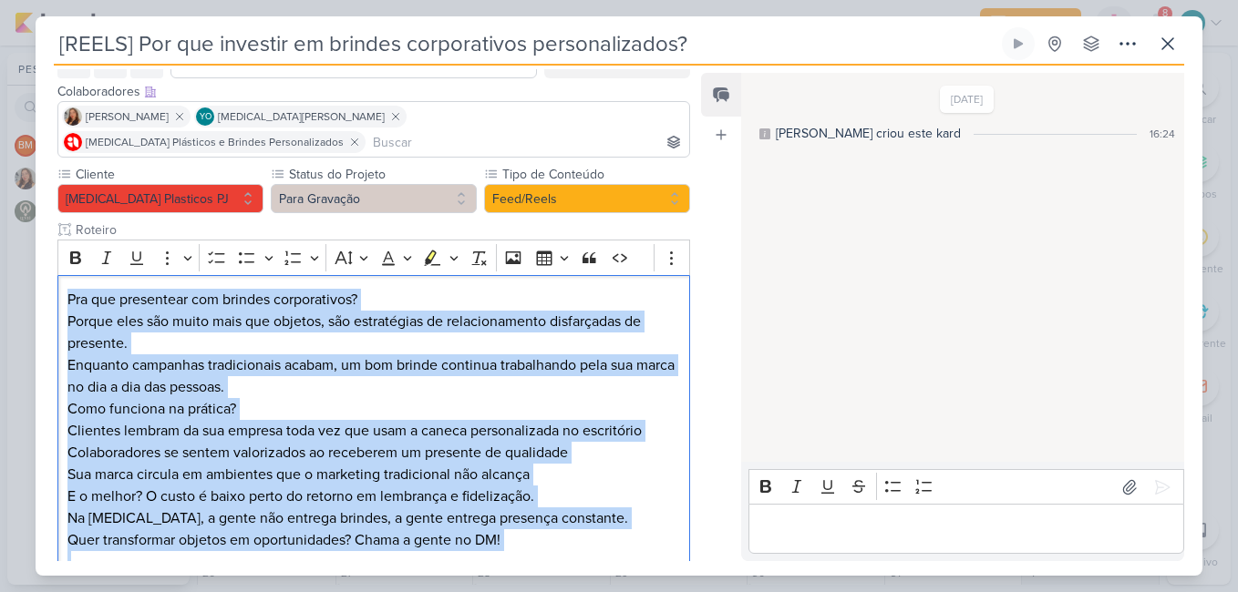
scroll to position [245, 0]
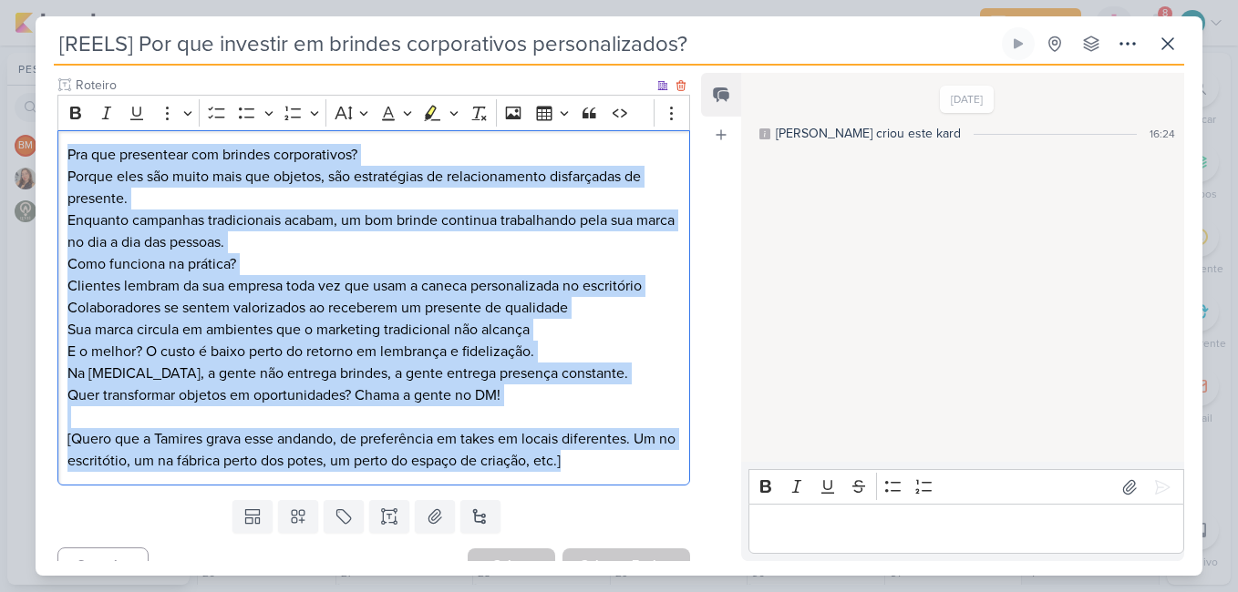
drag, startPoint x: 65, startPoint y: 374, endPoint x: 612, endPoint y: 439, distance: 550.8
click at [612, 439] on div "Pra que presentear com brindes corporativos? Porque eles são muito mais que obj…" at bounding box center [373, 308] width 633 height 356
copy div "Pra que presentear com brindes corporativos? Porque eles são muito mais que obj…"
click at [1165, 37] on icon at bounding box center [1168, 44] width 22 height 22
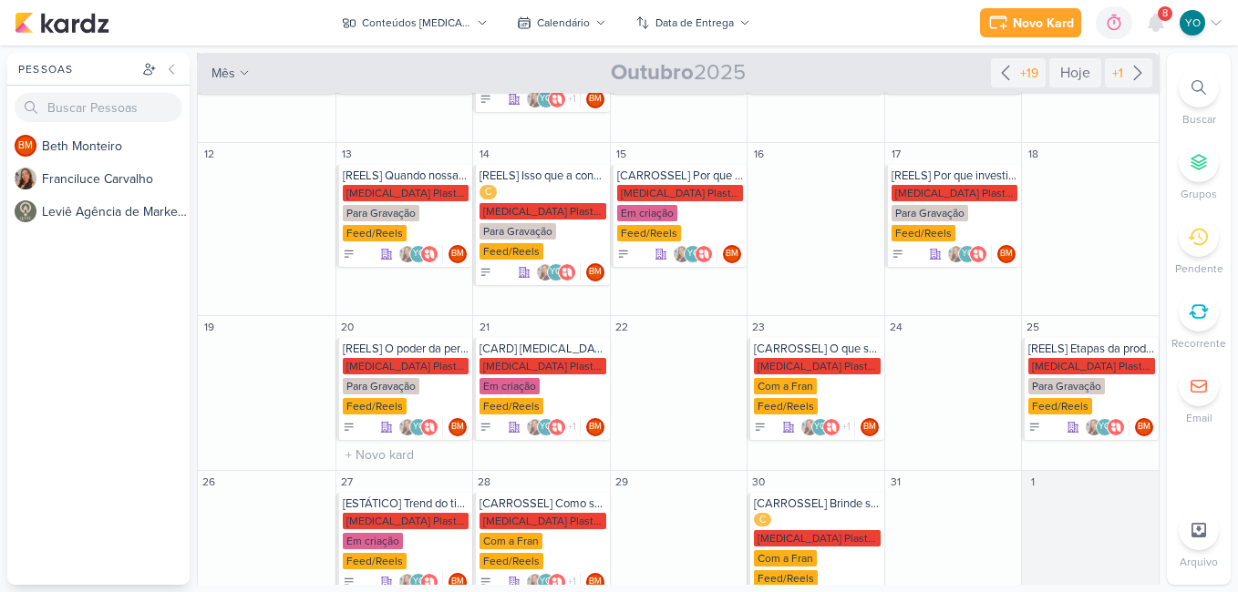
scroll to position [369, 0]
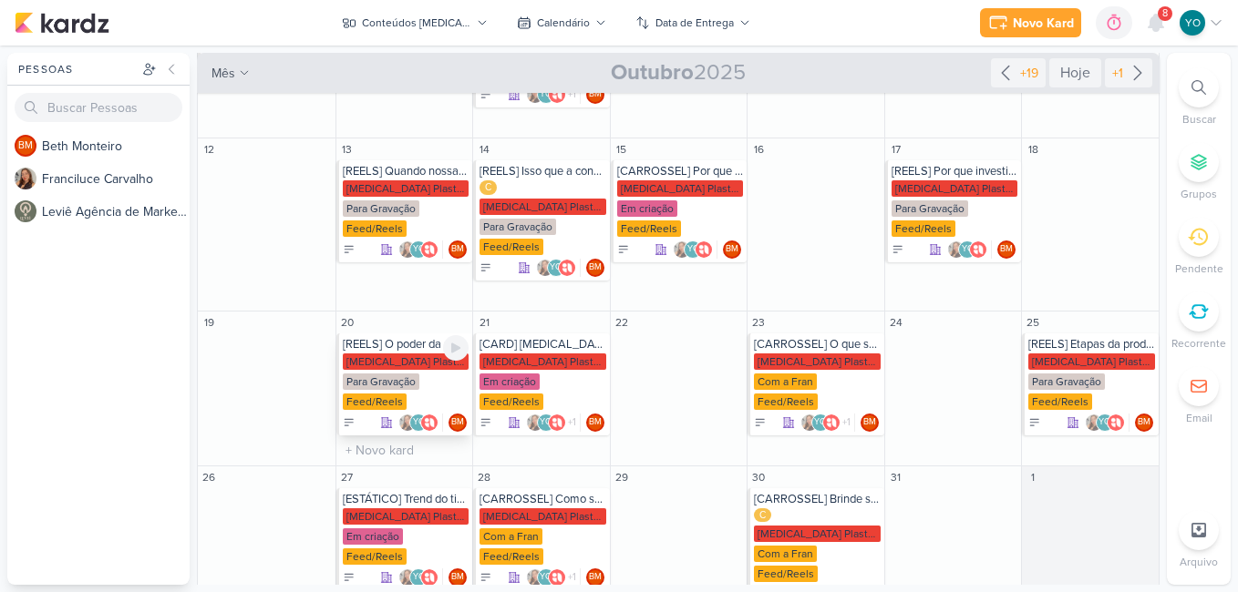
click at [387, 374] on div "Para Gravação" at bounding box center [381, 382] width 77 height 16
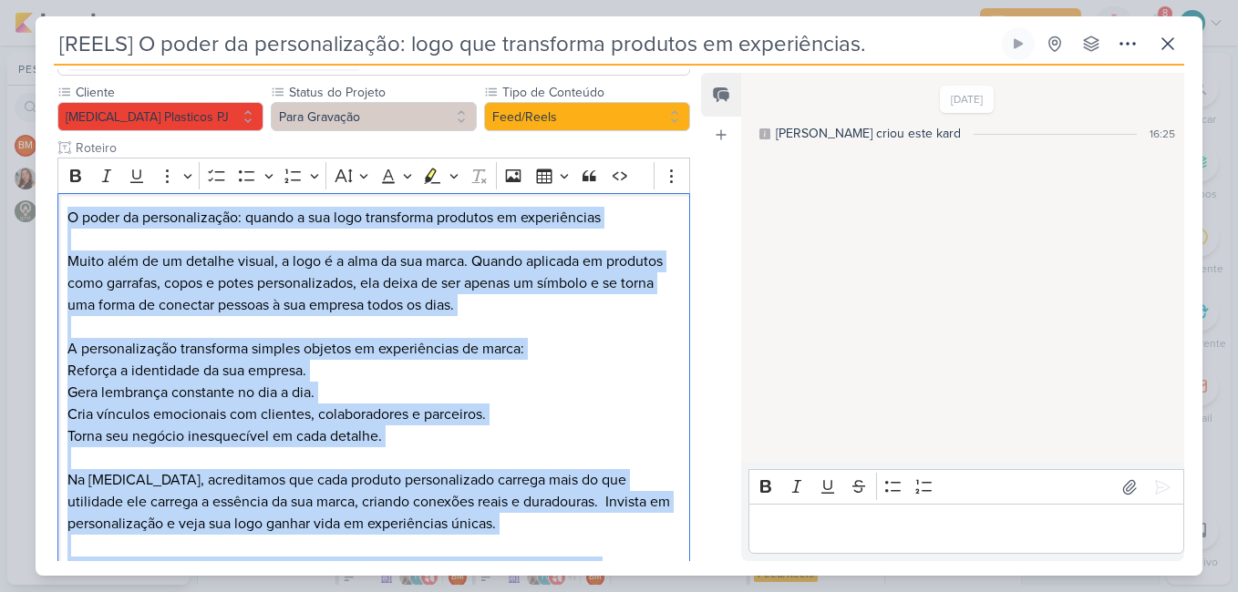
scroll to position [289, 0]
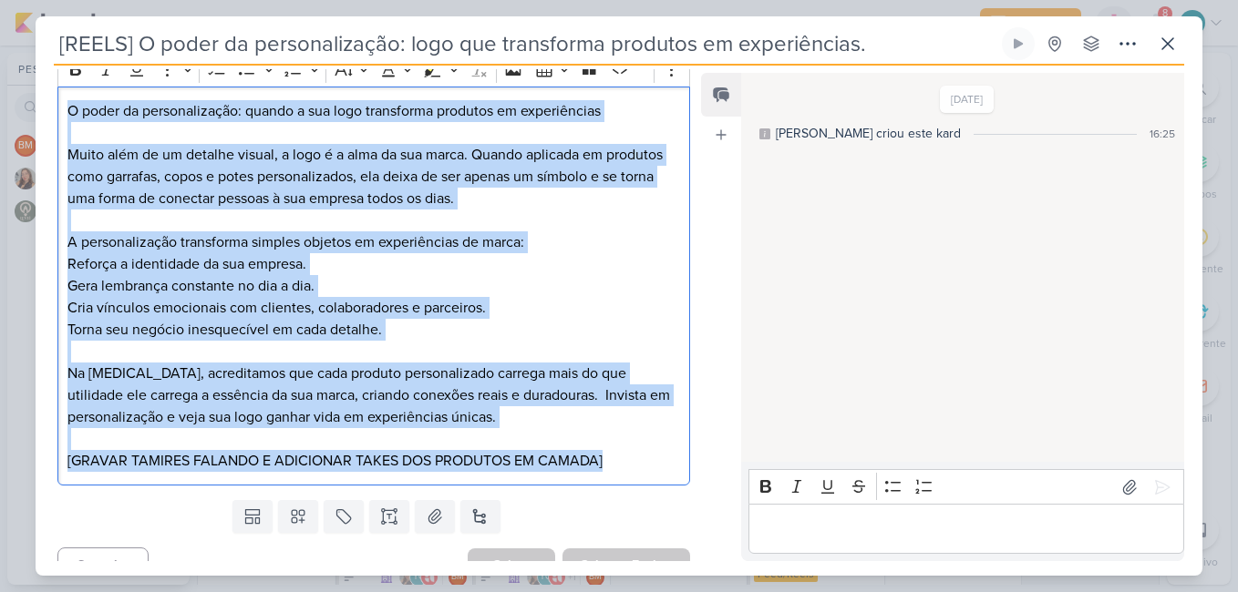
drag, startPoint x: 67, startPoint y: 190, endPoint x: 644, endPoint y: 459, distance: 636.1
click at [644, 459] on div "O poder da personalização: quando a sua logo transforma produtos em experiência…" at bounding box center [373, 287] width 633 height 400
copy div "O poder da personalização: quando a sua logo transforma produtos em experiência…"
click at [1174, 52] on icon at bounding box center [1168, 44] width 22 height 22
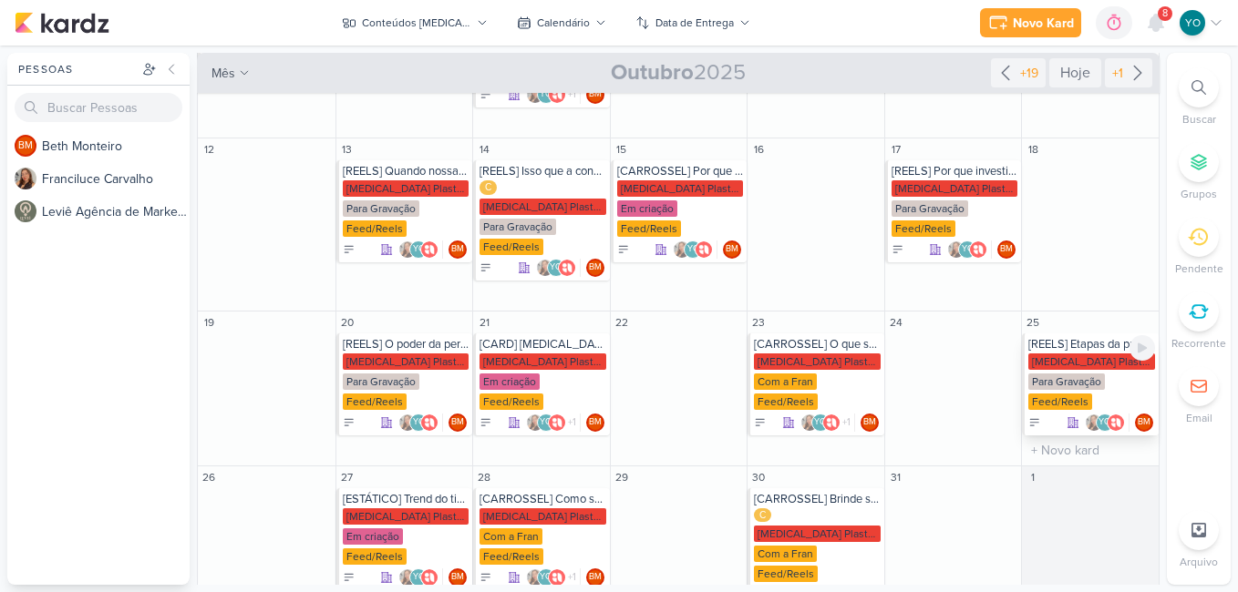
click at [1090, 374] on div "Para Gravação" at bounding box center [1066, 382] width 77 height 16
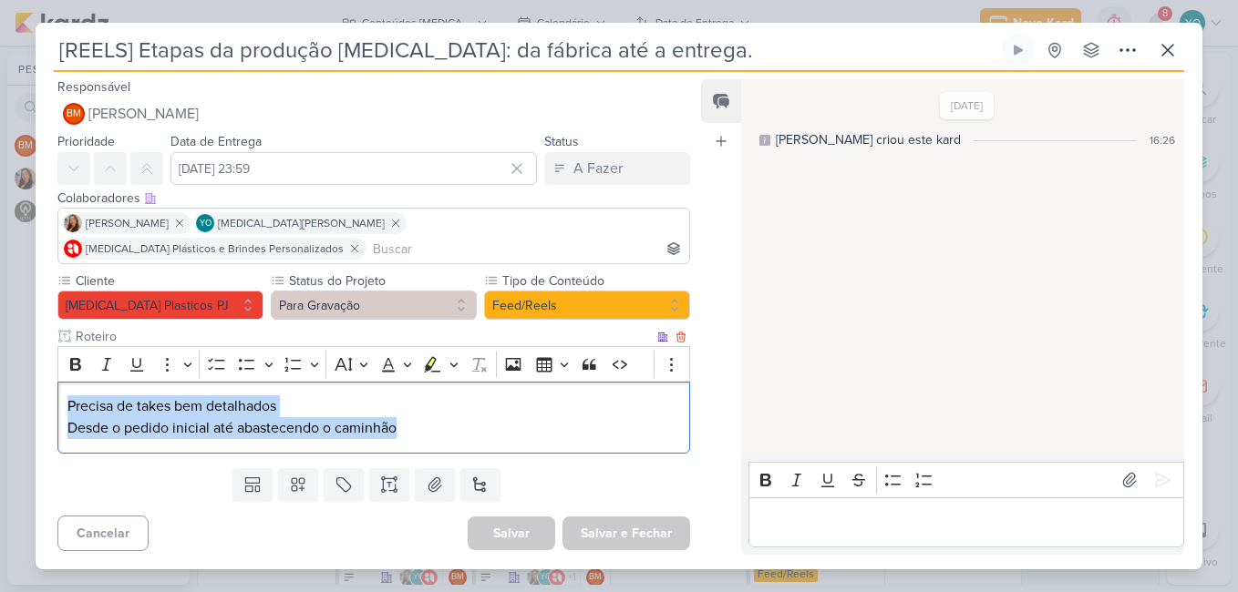
drag, startPoint x: 416, startPoint y: 419, endPoint x: 66, endPoint y: 390, distance: 351.2
click at [66, 390] on div "Precisa de takes bem detalhados Desde o pedido inicial até abastecendo o caminh…" at bounding box center [373, 418] width 633 height 72
copy div "Precisa de takes bem detalhados Desde o pedido inicial até abastecendo o caminh…"
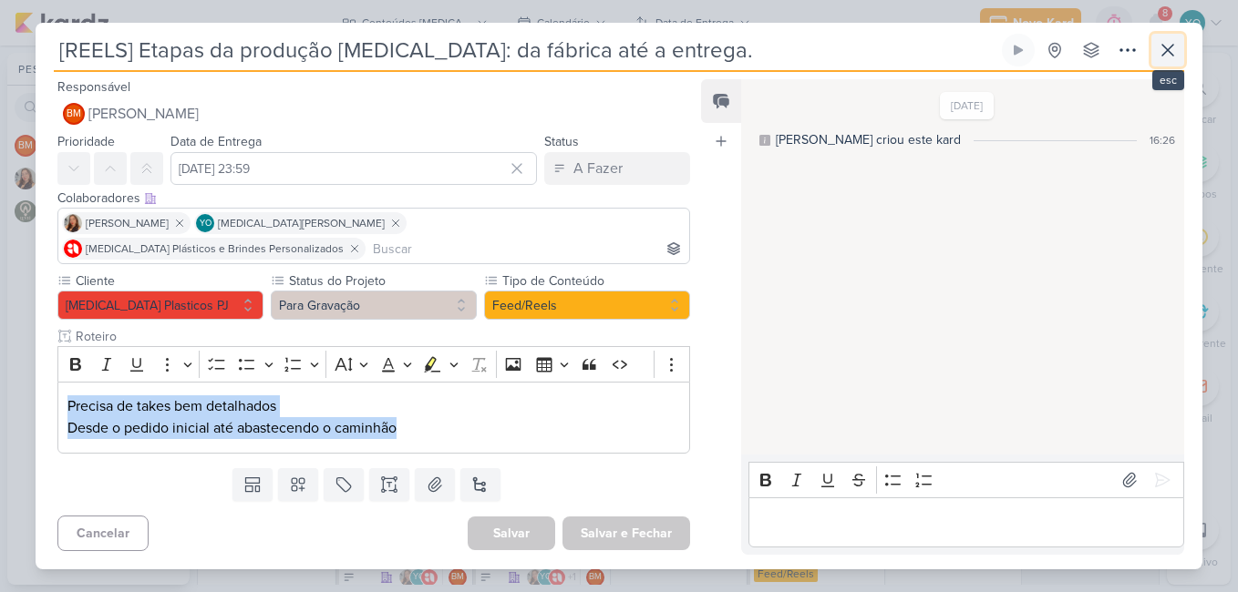
click at [1161, 60] on icon at bounding box center [1168, 50] width 22 height 22
